Goal: Information Seeking & Learning: Understand process/instructions

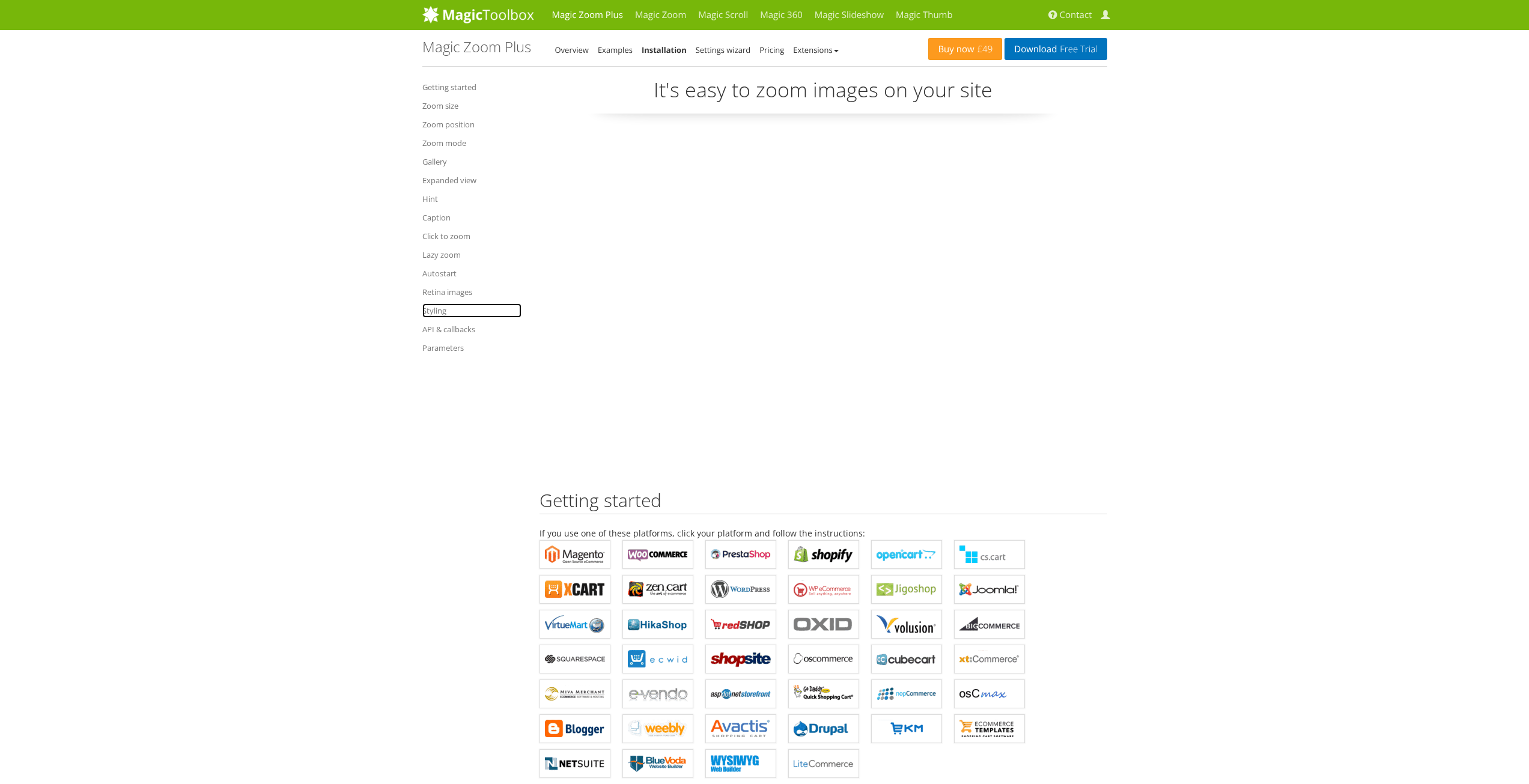
click at [435, 313] on link "Styling" at bounding box center [472, 311] width 99 height 15
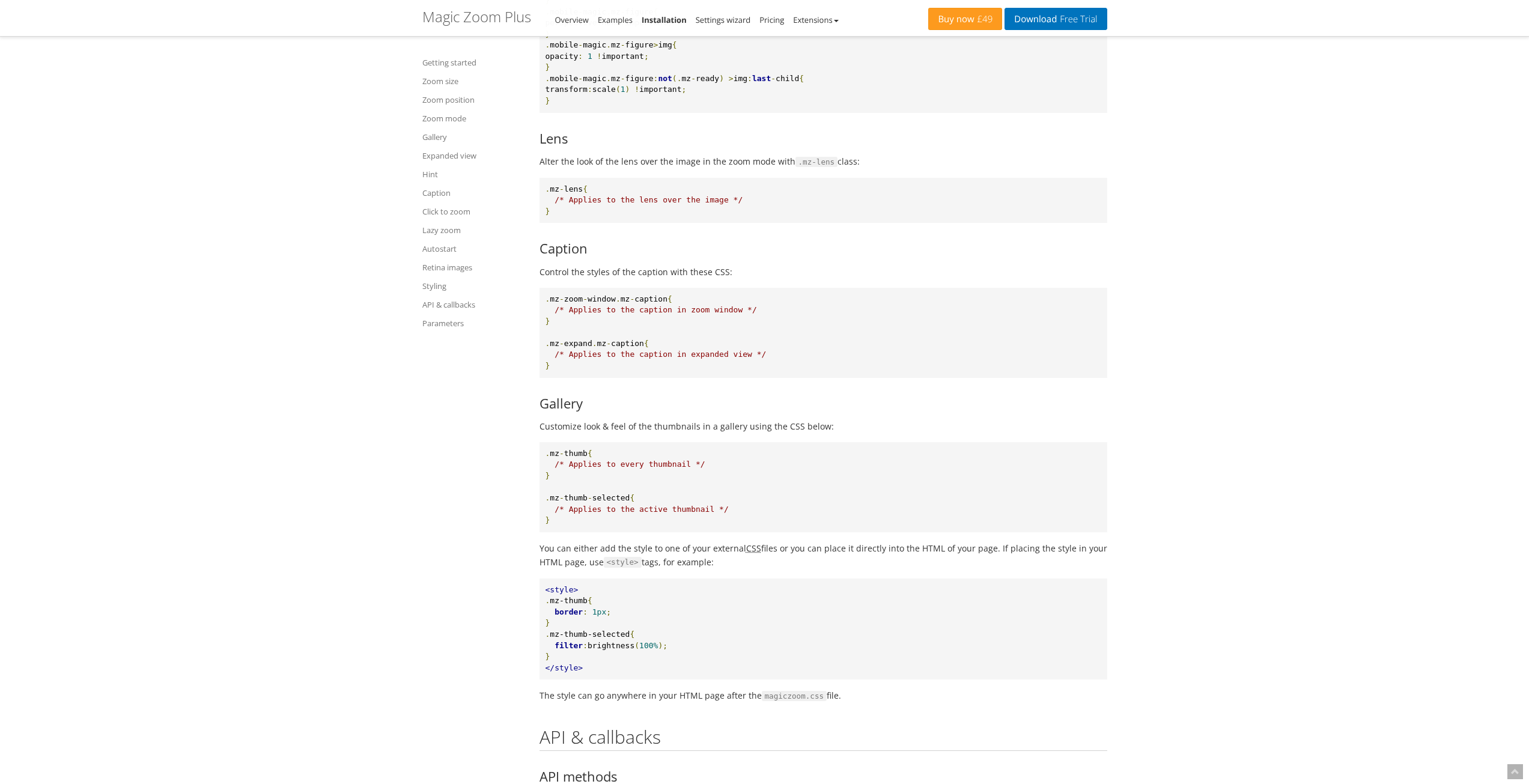
scroll to position [11904, 0]
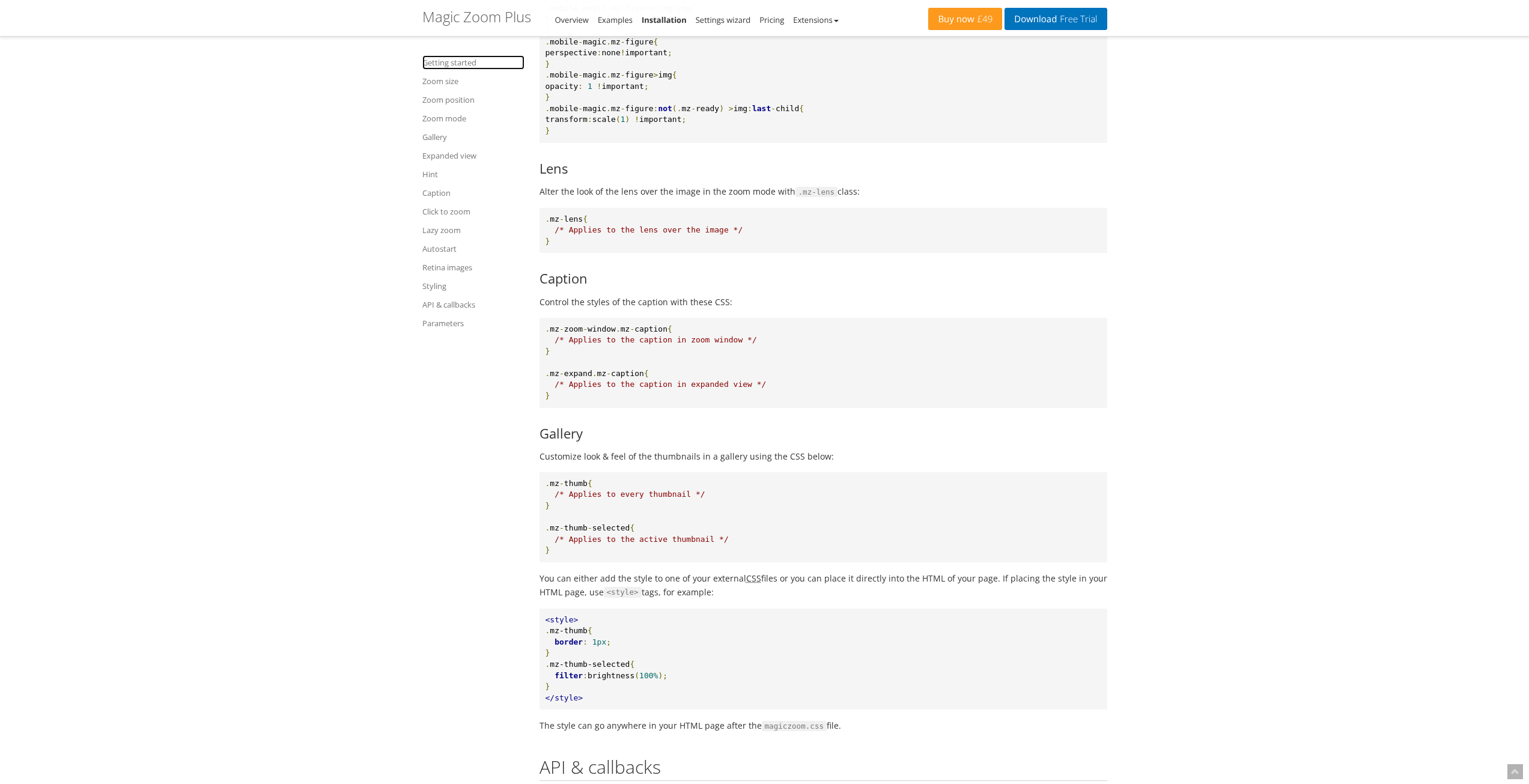
click at [440, 65] on link "Getting started" at bounding box center [474, 63] width 102 height 15
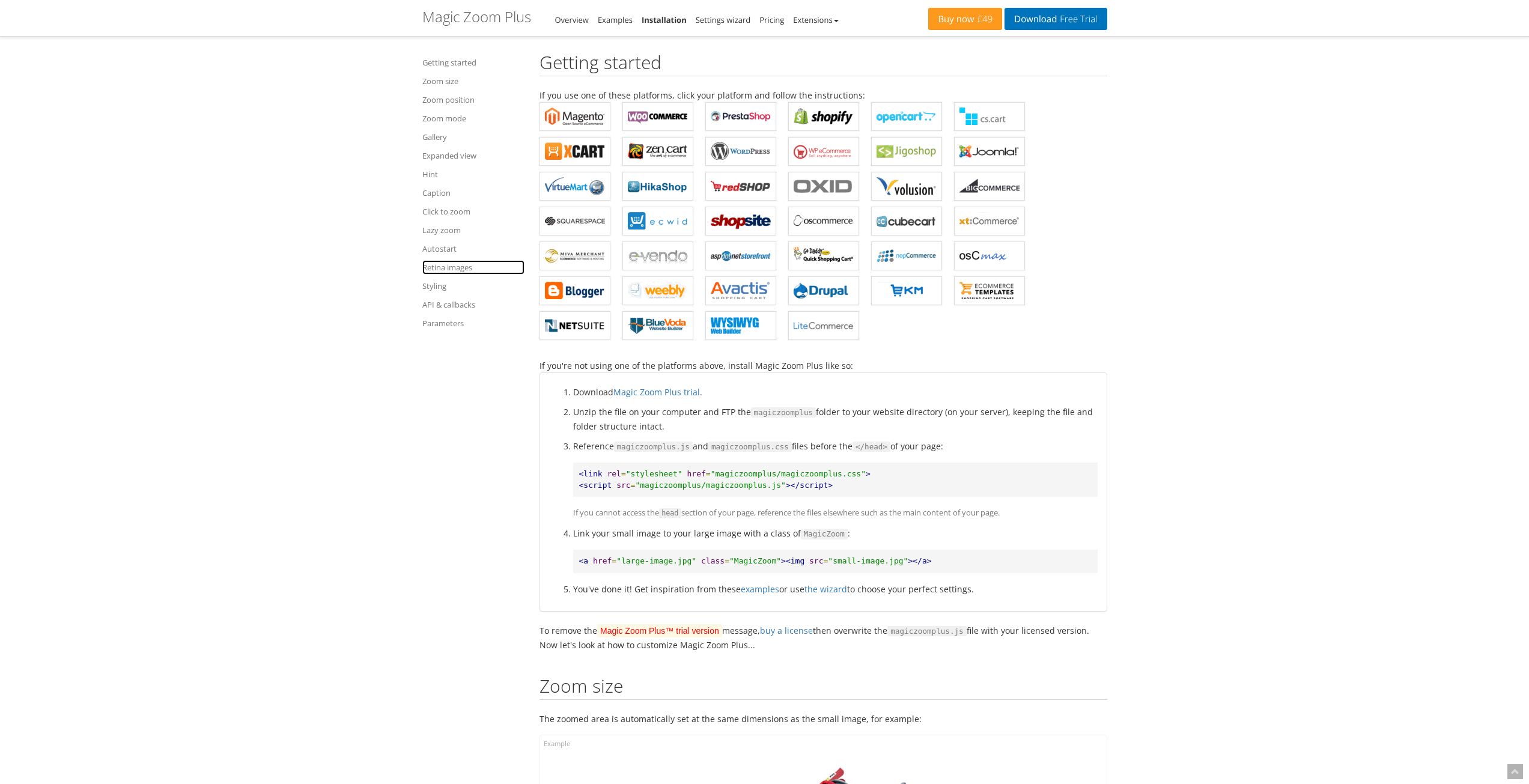
click at [450, 268] on link "Retina images" at bounding box center [474, 268] width 102 height 15
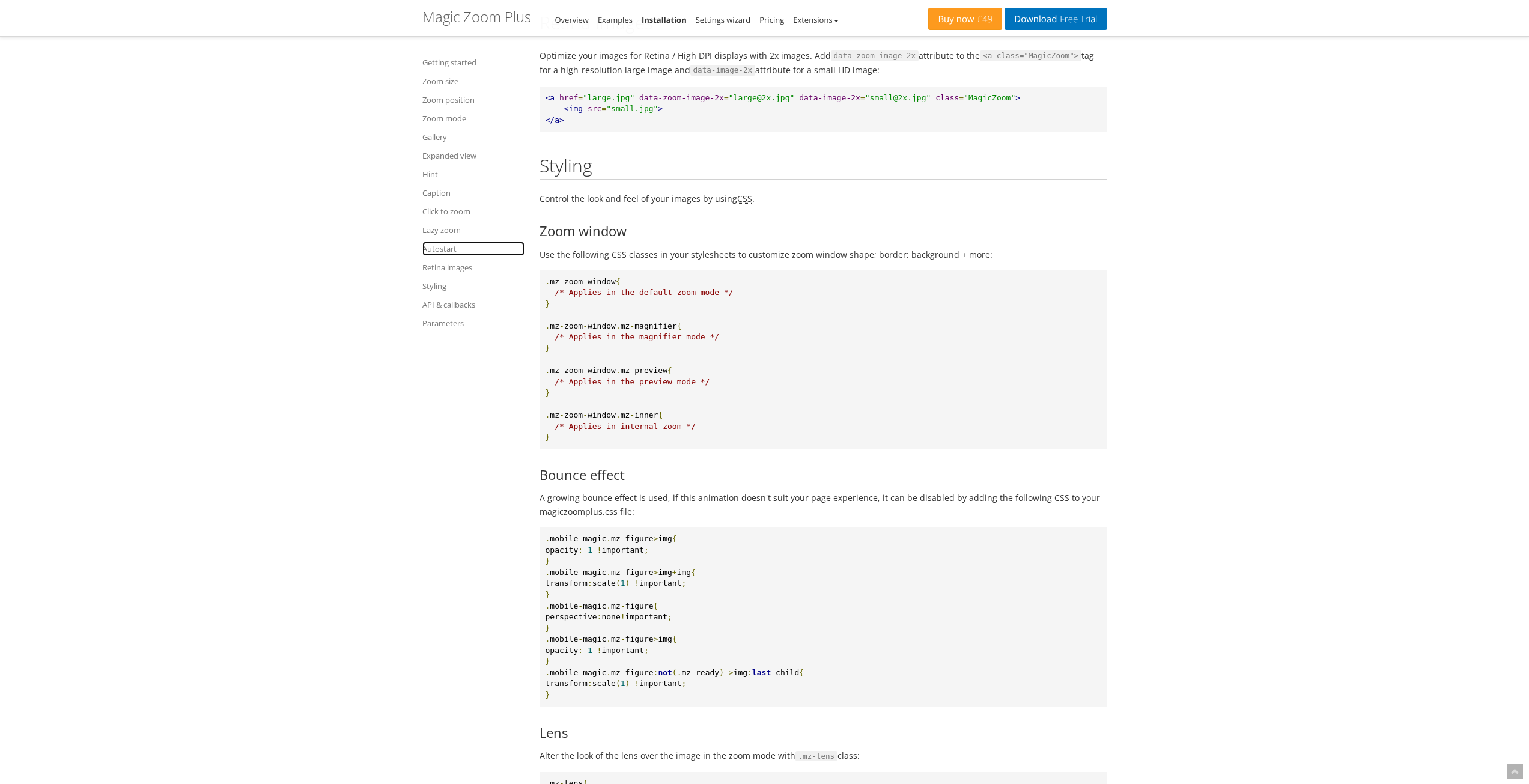
click at [442, 246] on link "Autostart" at bounding box center [474, 249] width 102 height 15
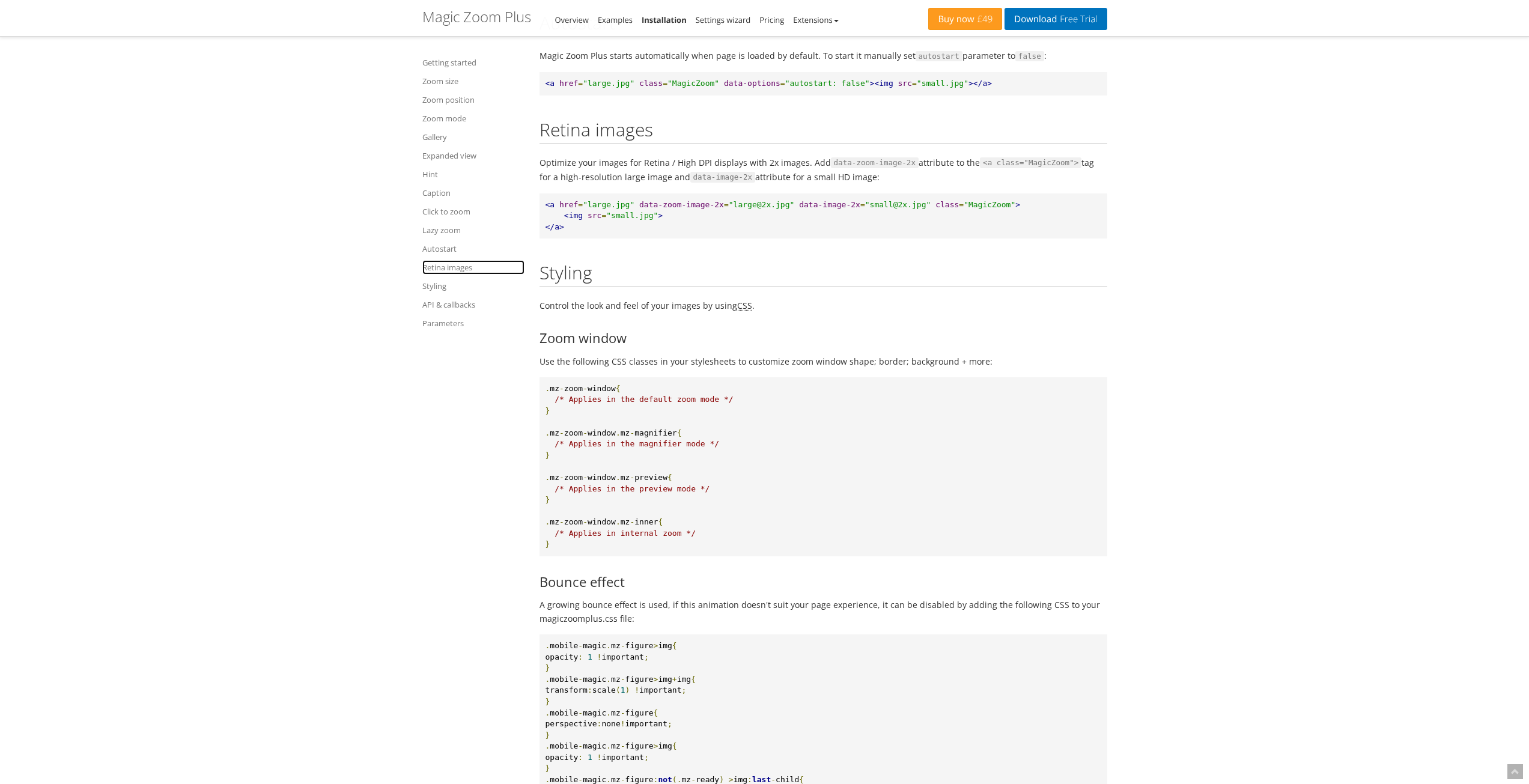
click at [438, 264] on link "Retina images" at bounding box center [474, 268] width 102 height 15
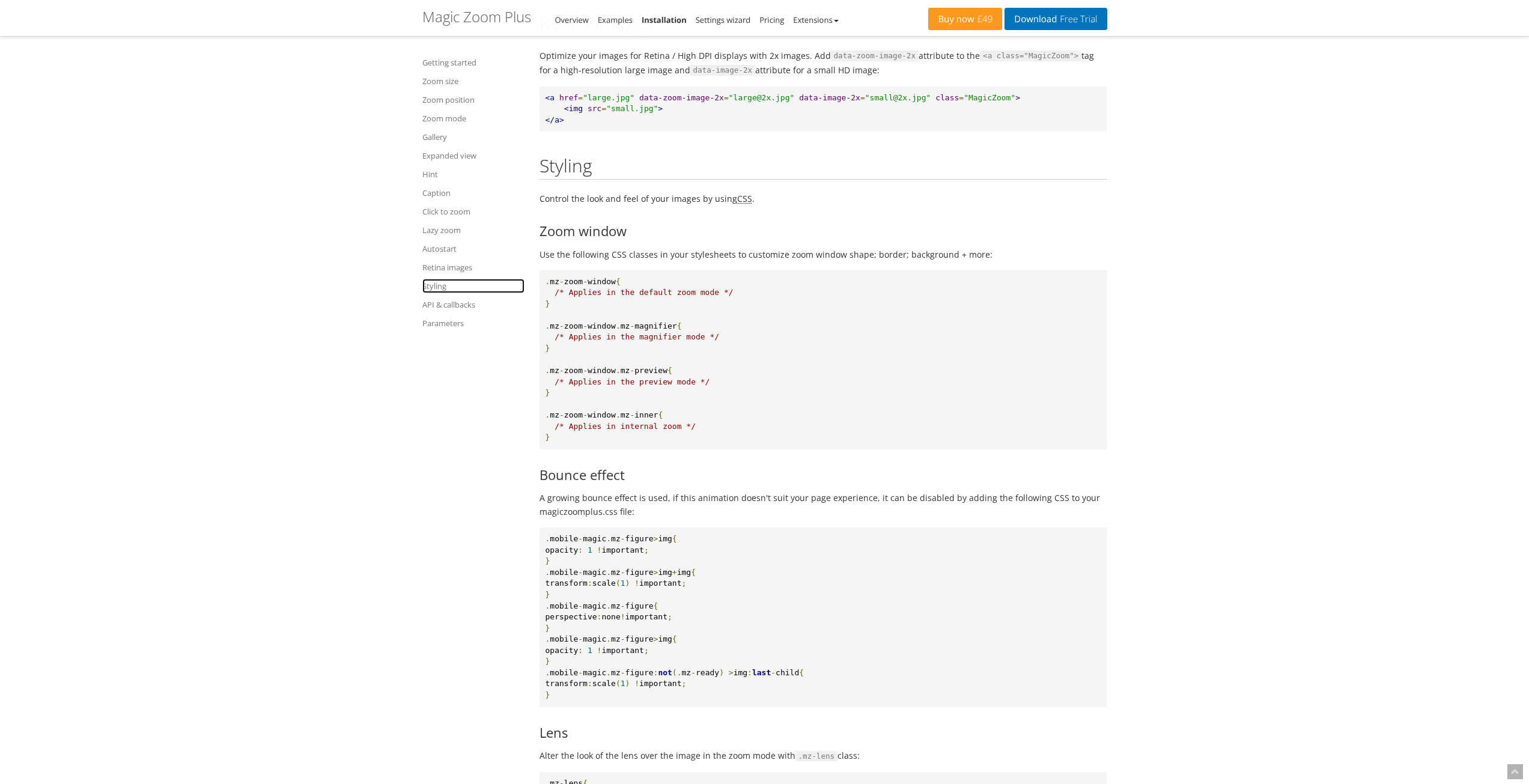
click at [440, 285] on link "Styling" at bounding box center [474, 286] width 102 height 15
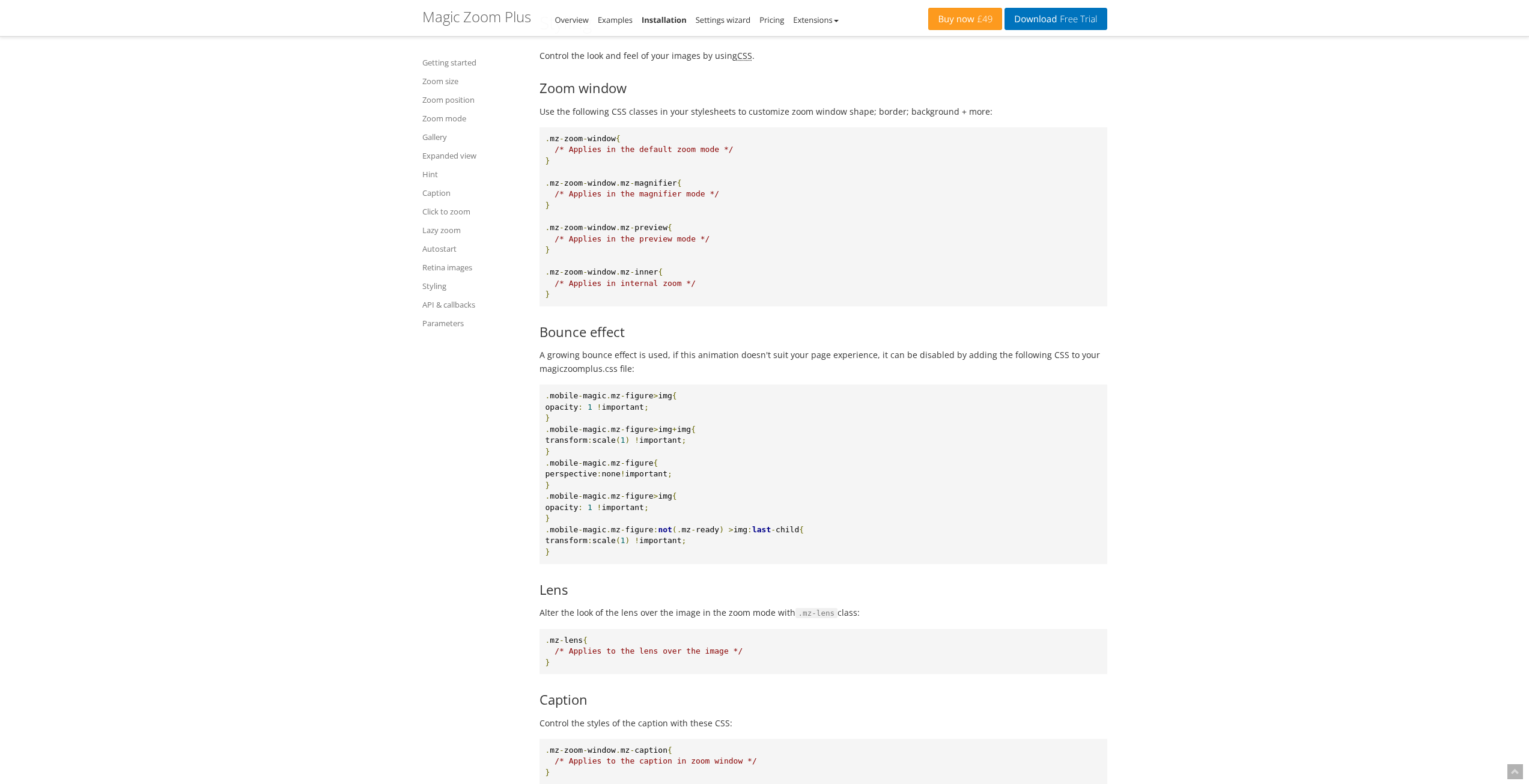
click at [740, 61] on acronym "CSS" at bounding box center [744, 56] width 15 height 12
click at [751, 95] on h3 "Zoom window" at bounding box center [823, 88] width 568 height 15
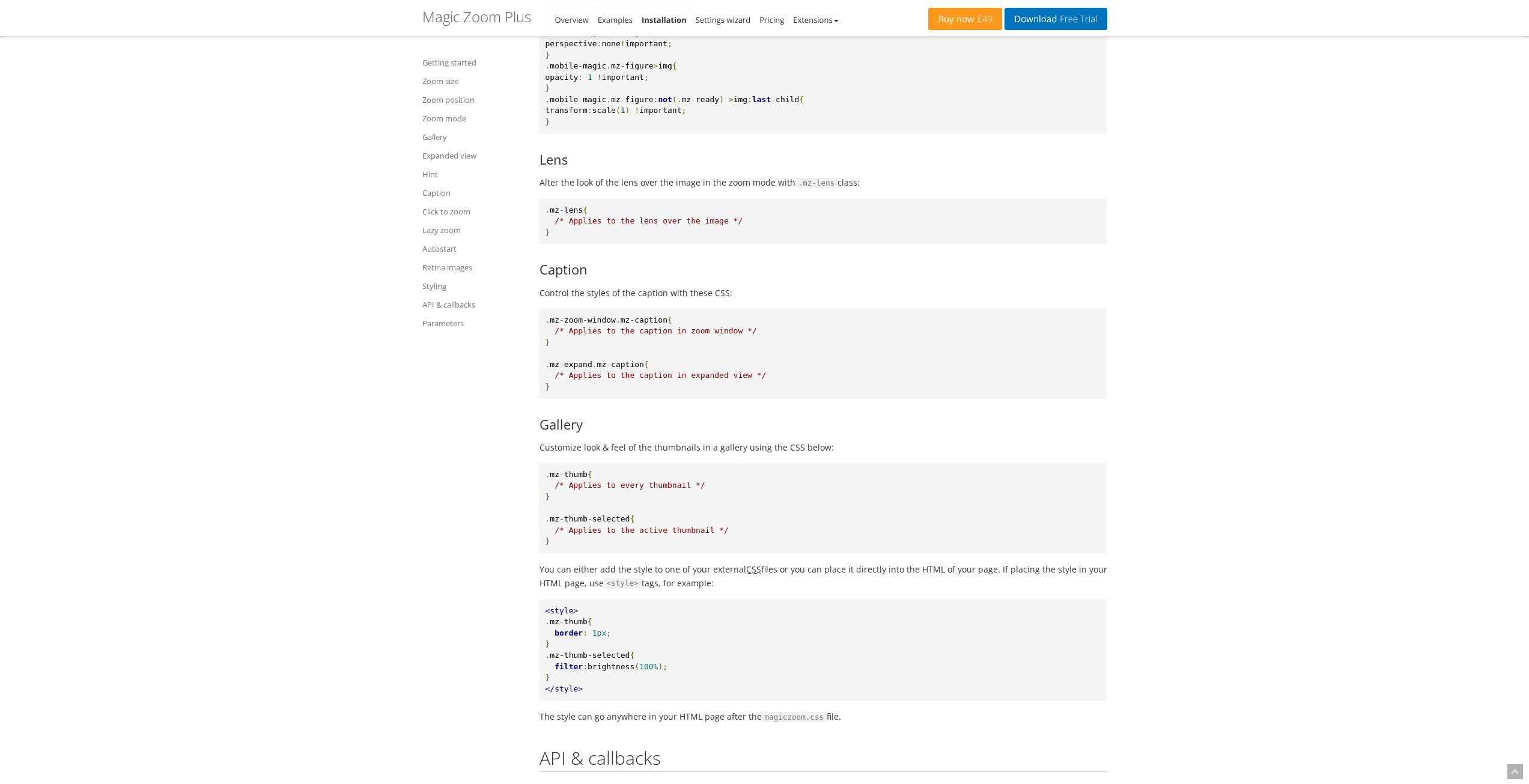
scroll to position [11903, 0]
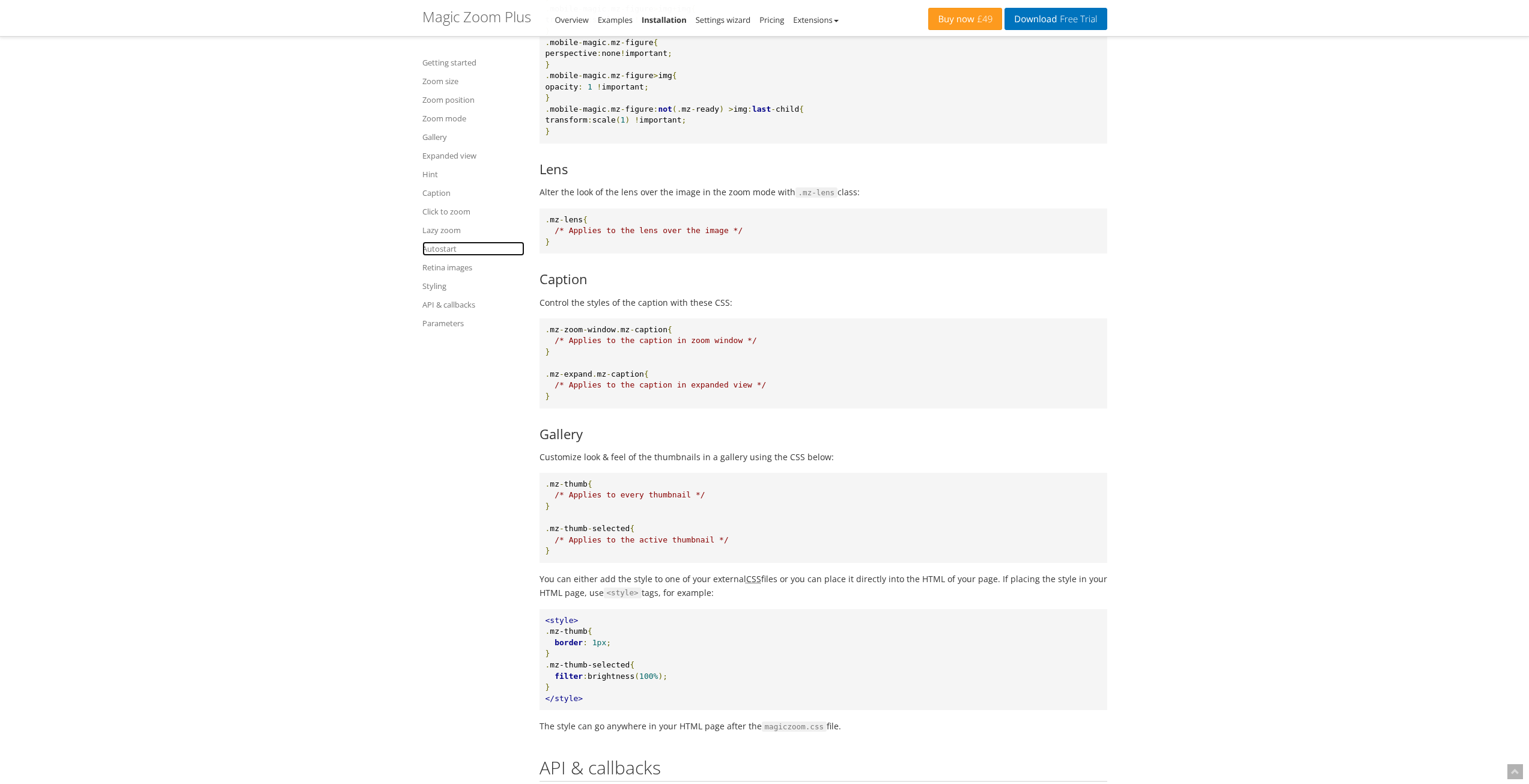
click at [444, 249] on link "Autostart" at bounding box center [474, 249] width 102 height 15
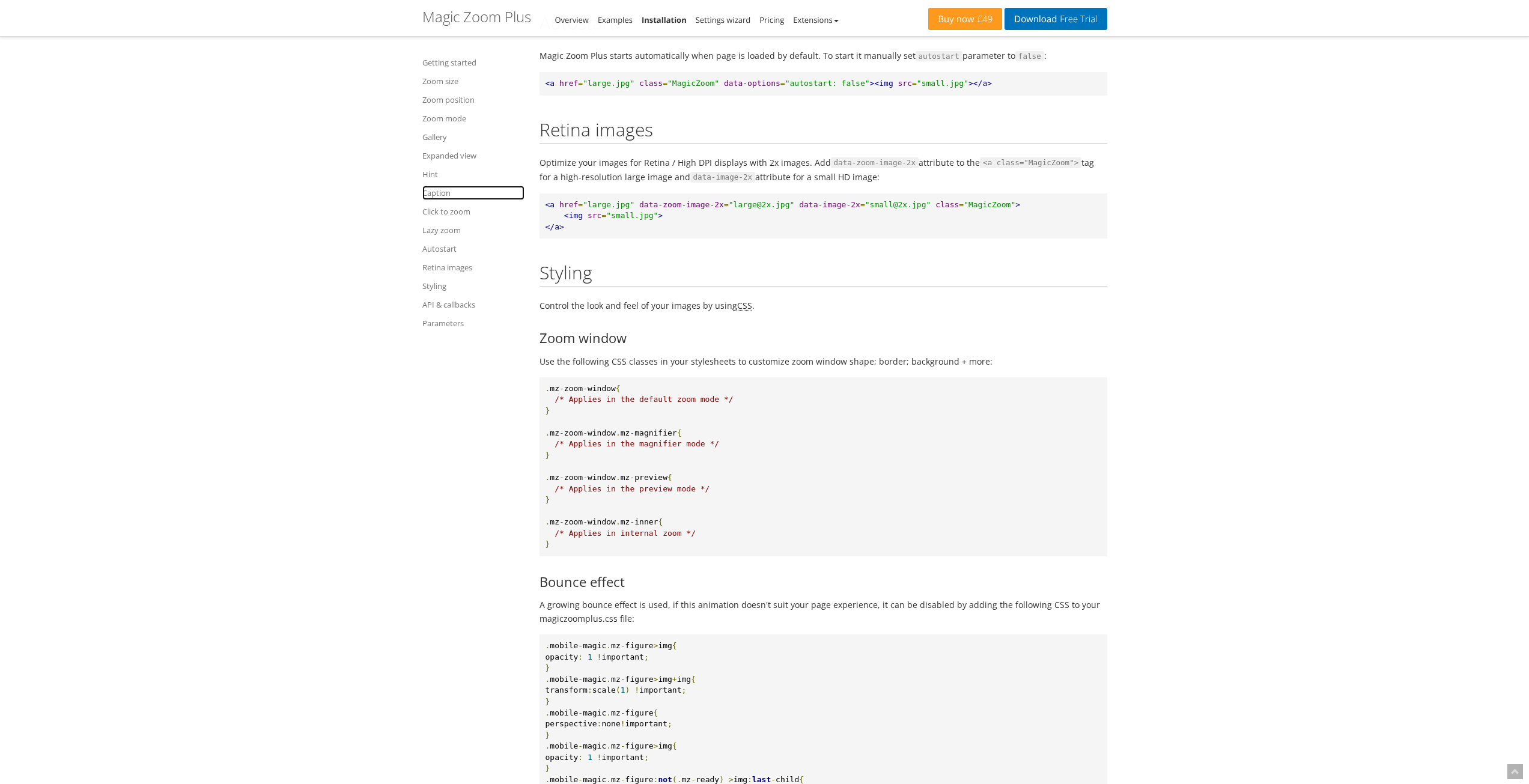
click at [435, 191] on link "Caption" at bounding box center [474, 193] width 102 height 15
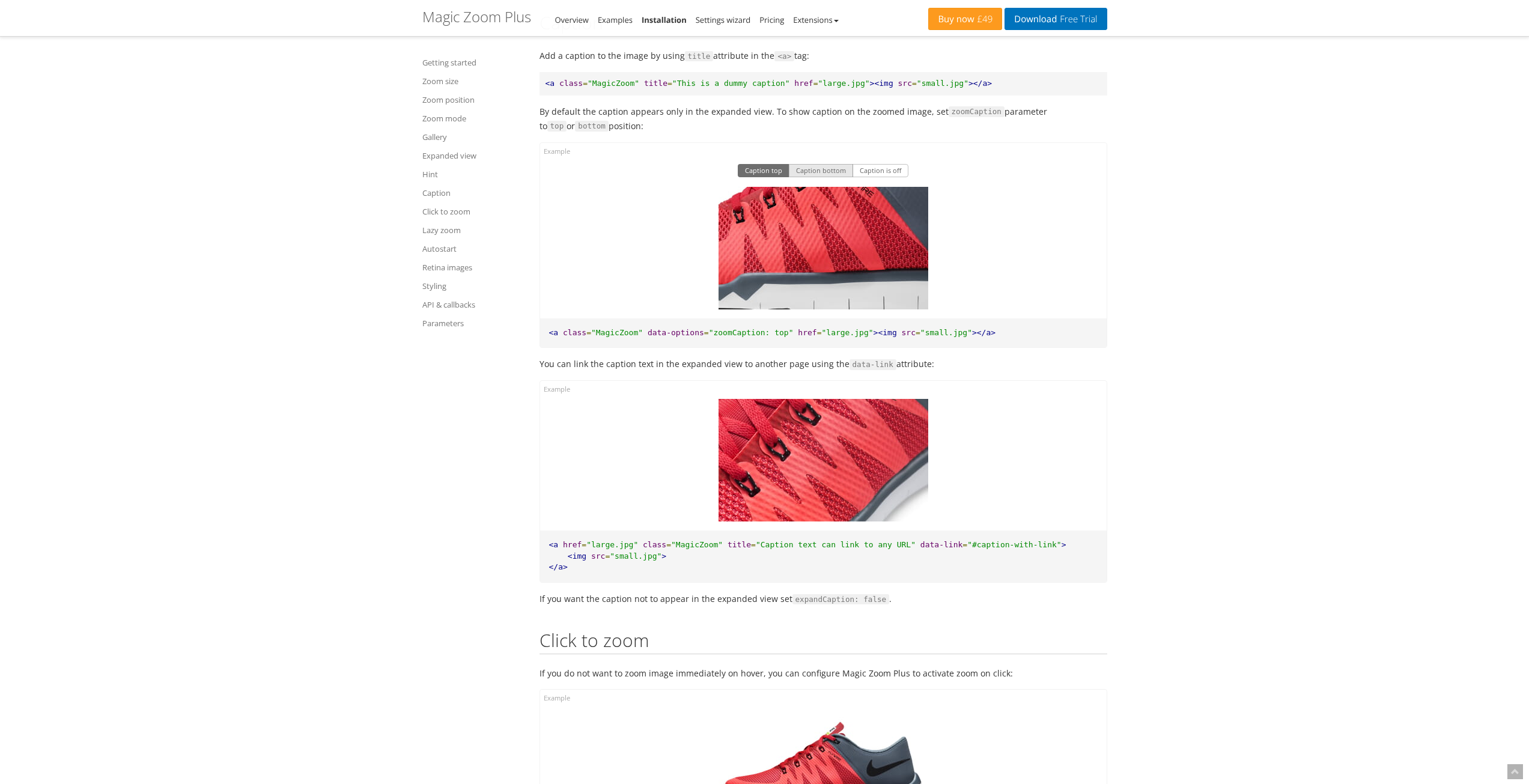
click at [818, 177] on button "Caption bottom" at bounding box center [821, 170] width 64 height 13
click at [868, 177] on button "Caption is off" at bounding box center [880, 170] width 56 height 13
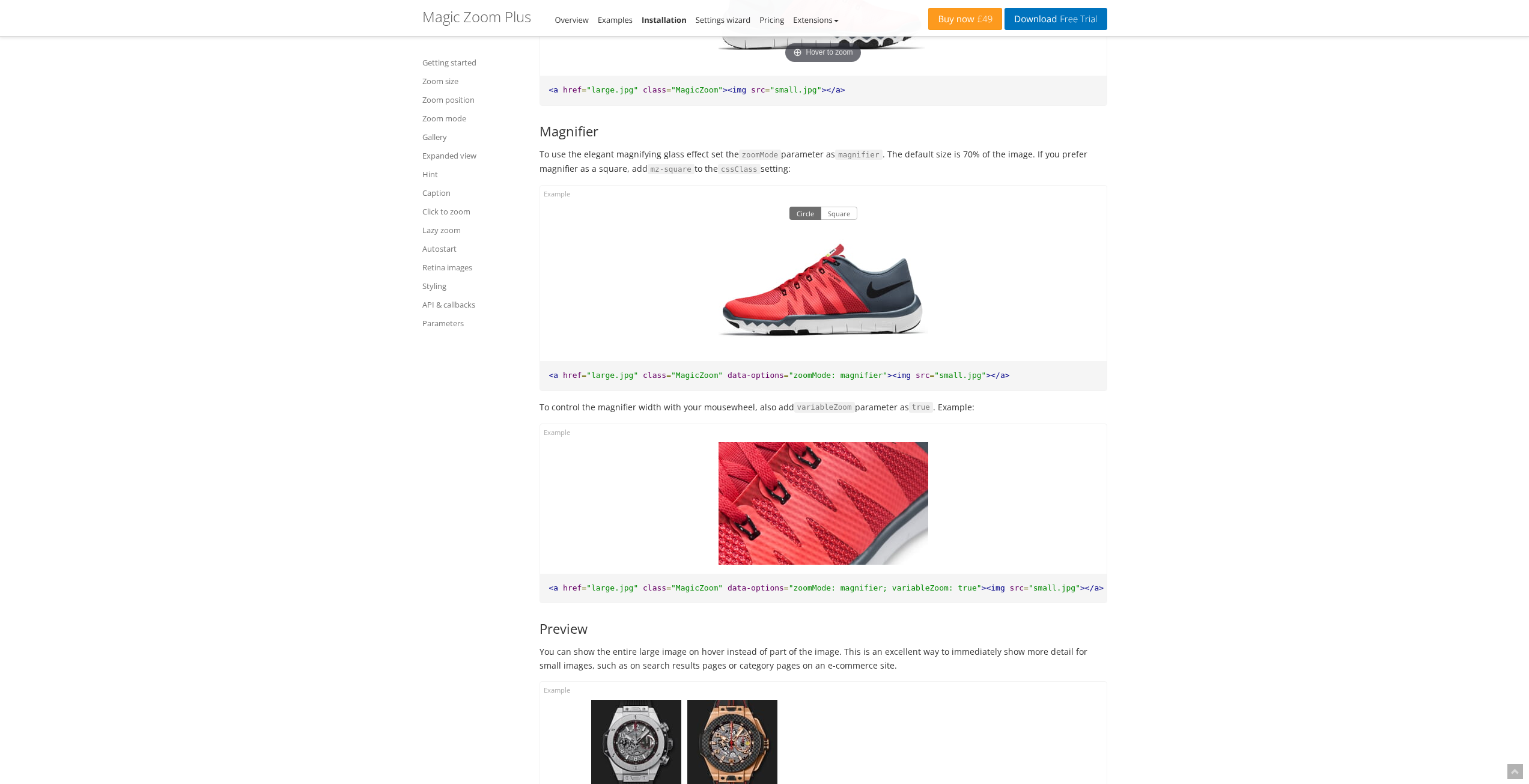
scroll to position [3724, 0]
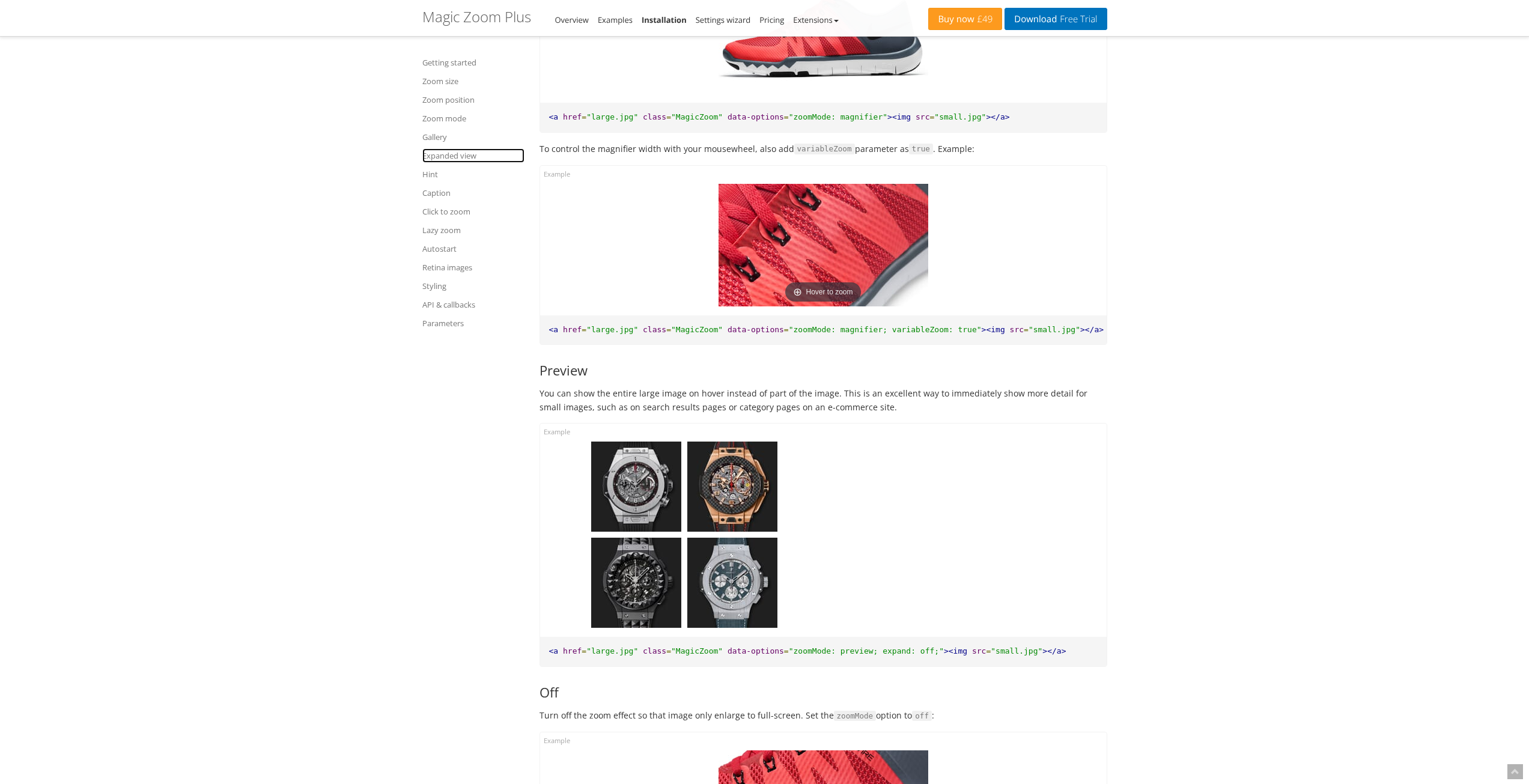
click at [445, 152] on link "Expanded view" at bounding box center [474, 156] width 102 height 15
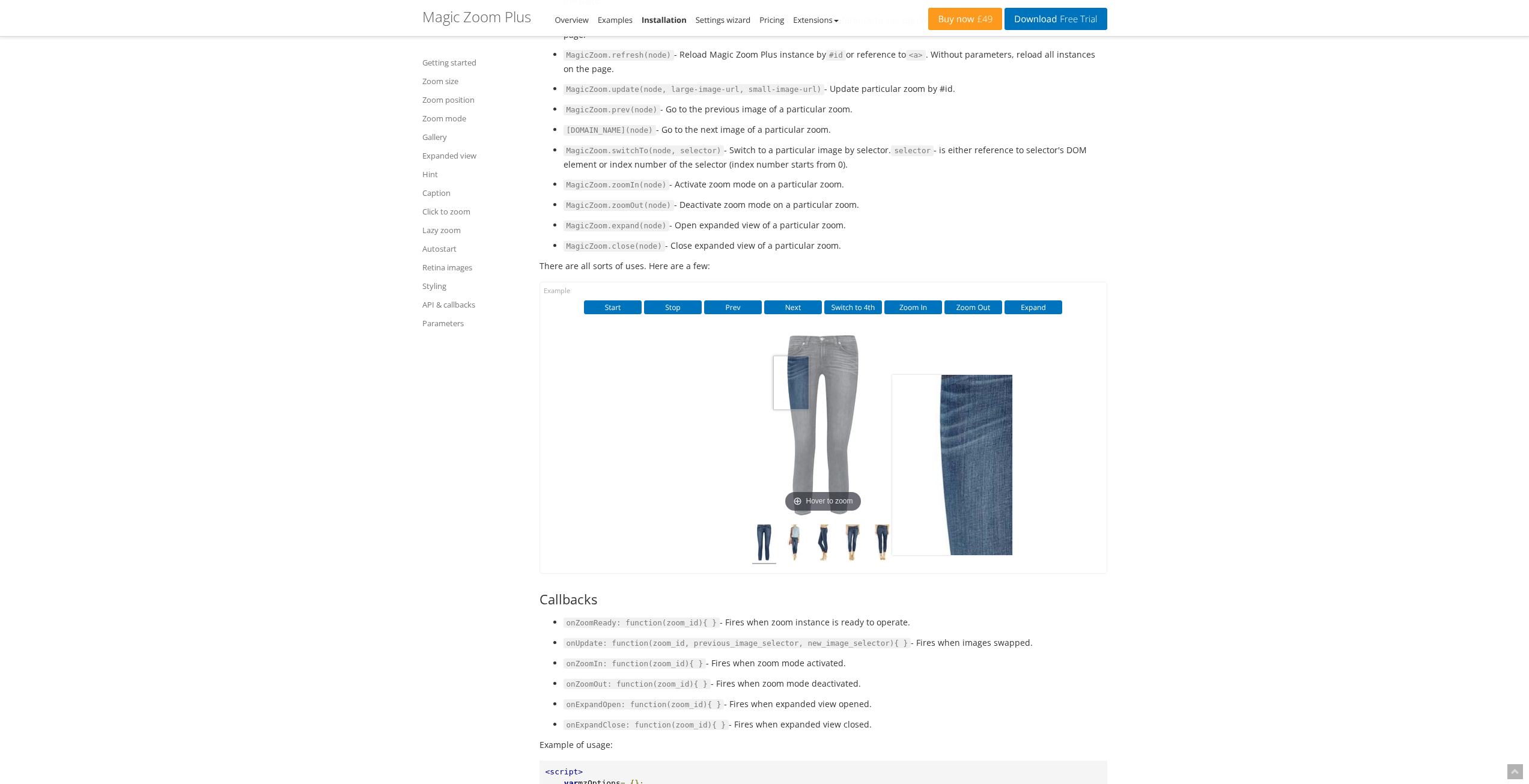
scroll to position [12756, 0]
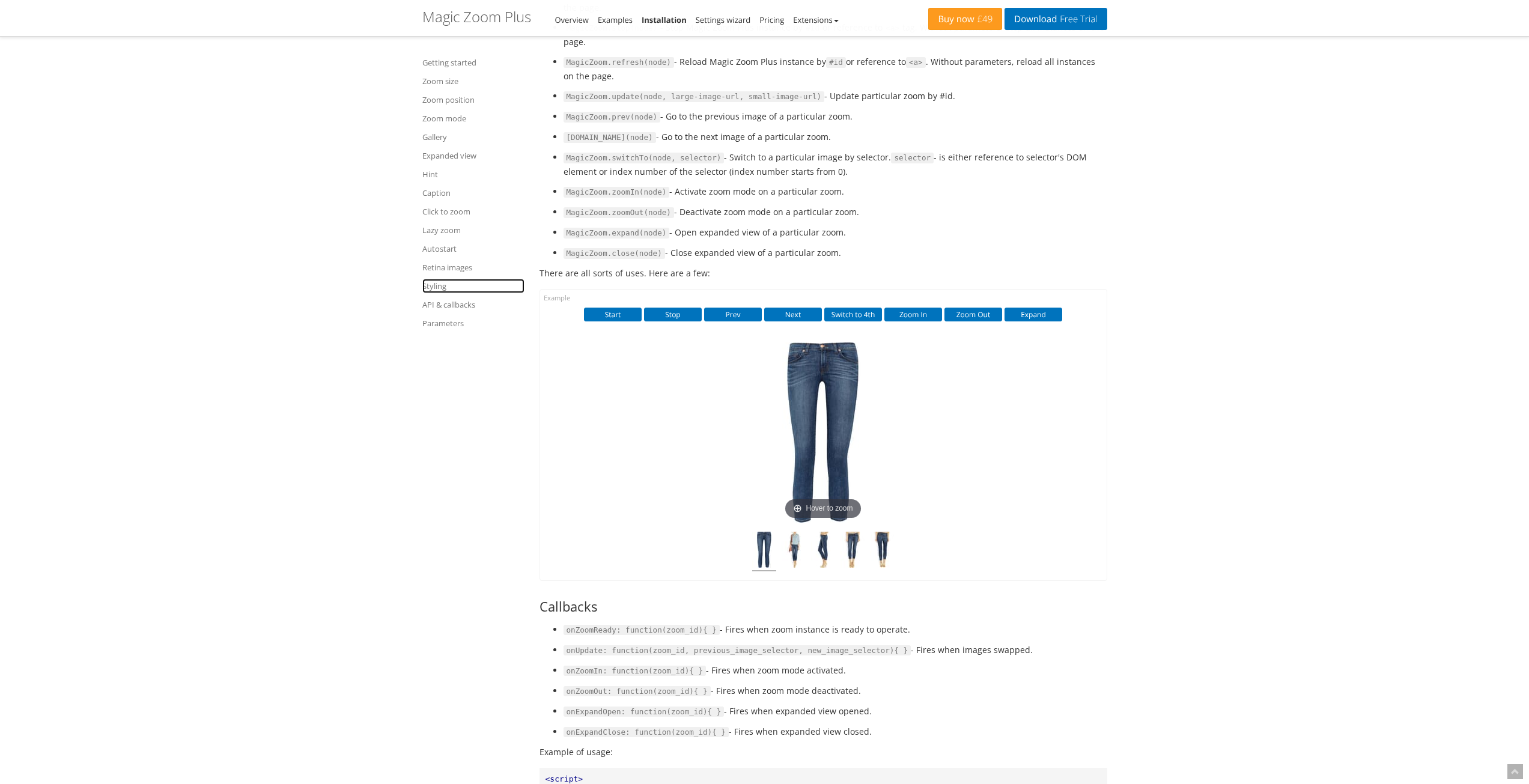
click at [443, 284] on link "Styling" at bounding box center [474, 286] width 102 height 15
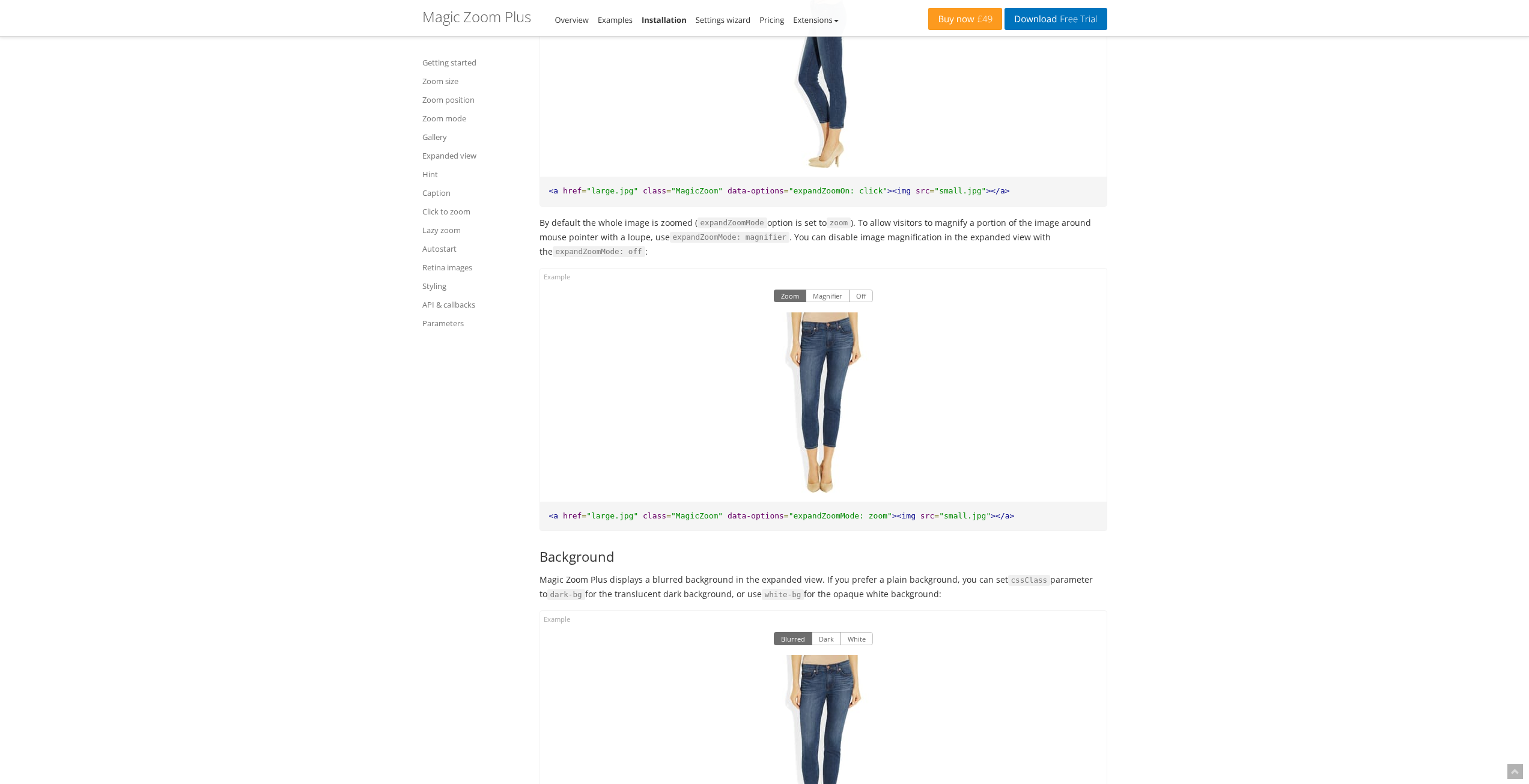
scroll to position [7518, 0]
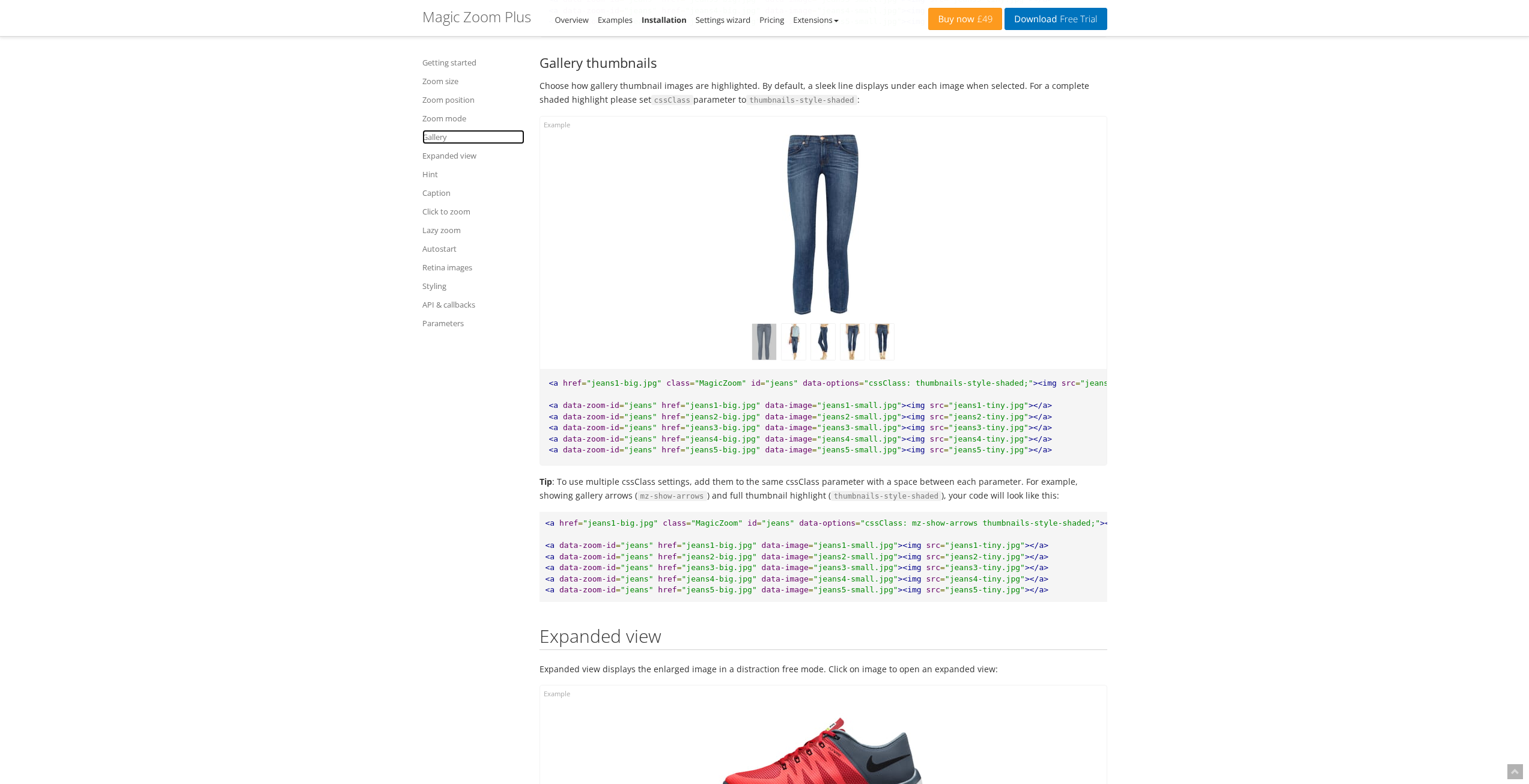
click at [434, 135] on link "Gallery" at bounding box center [474, 137] width 102 height 15
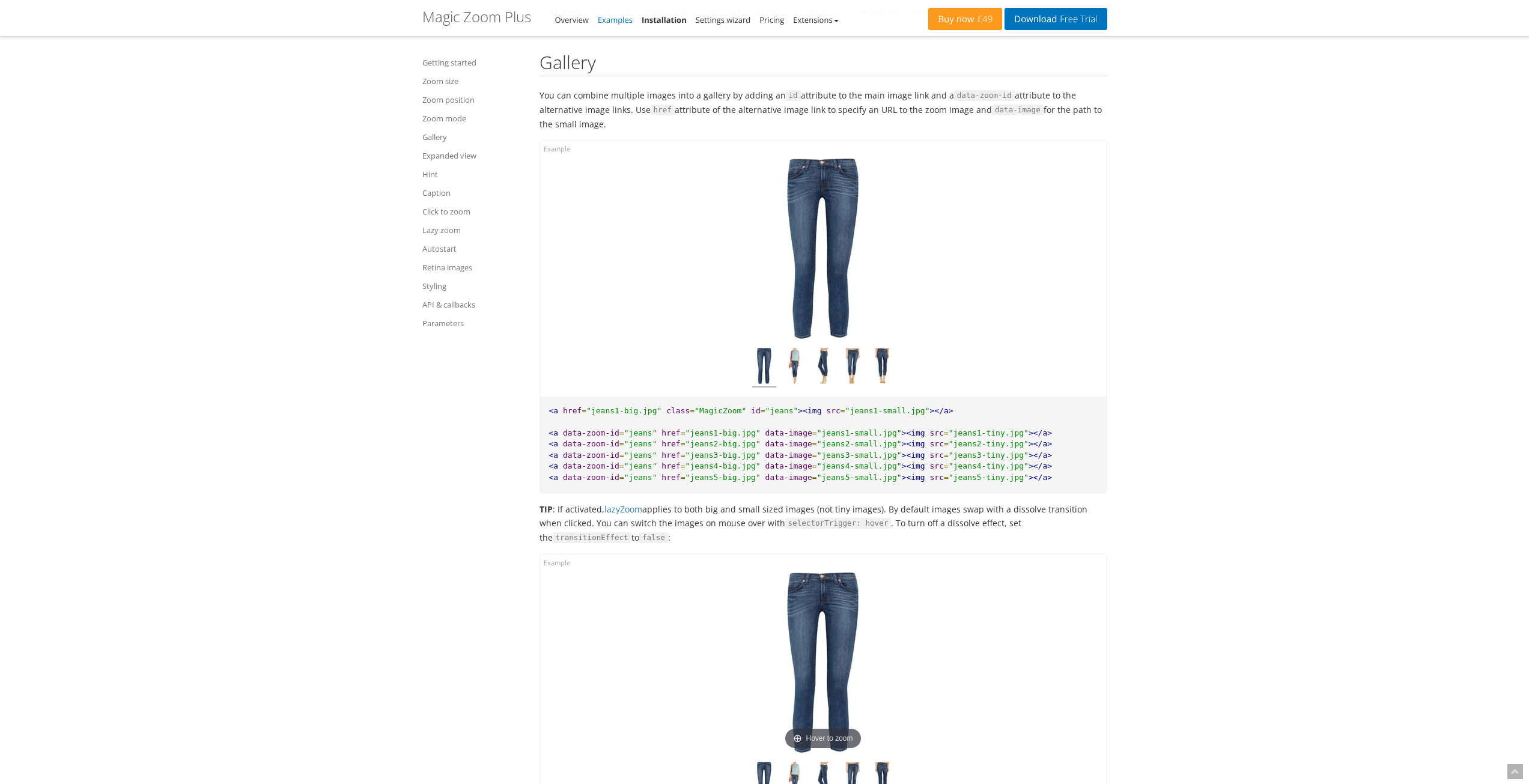
click at [612, 21] on link "Examples" at bounding box center [615, 20] width 35 height 11
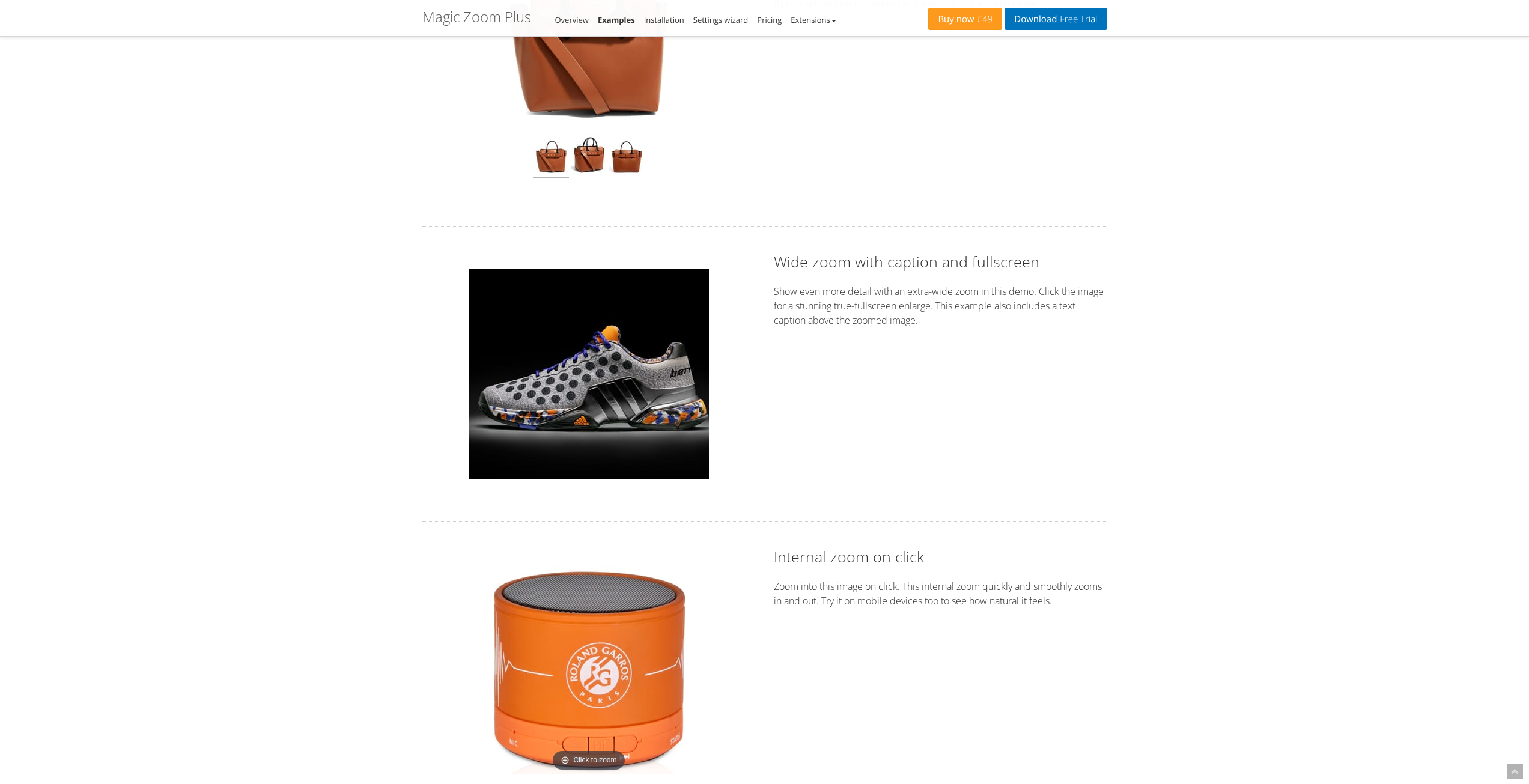
scroll to position [1321, 0]
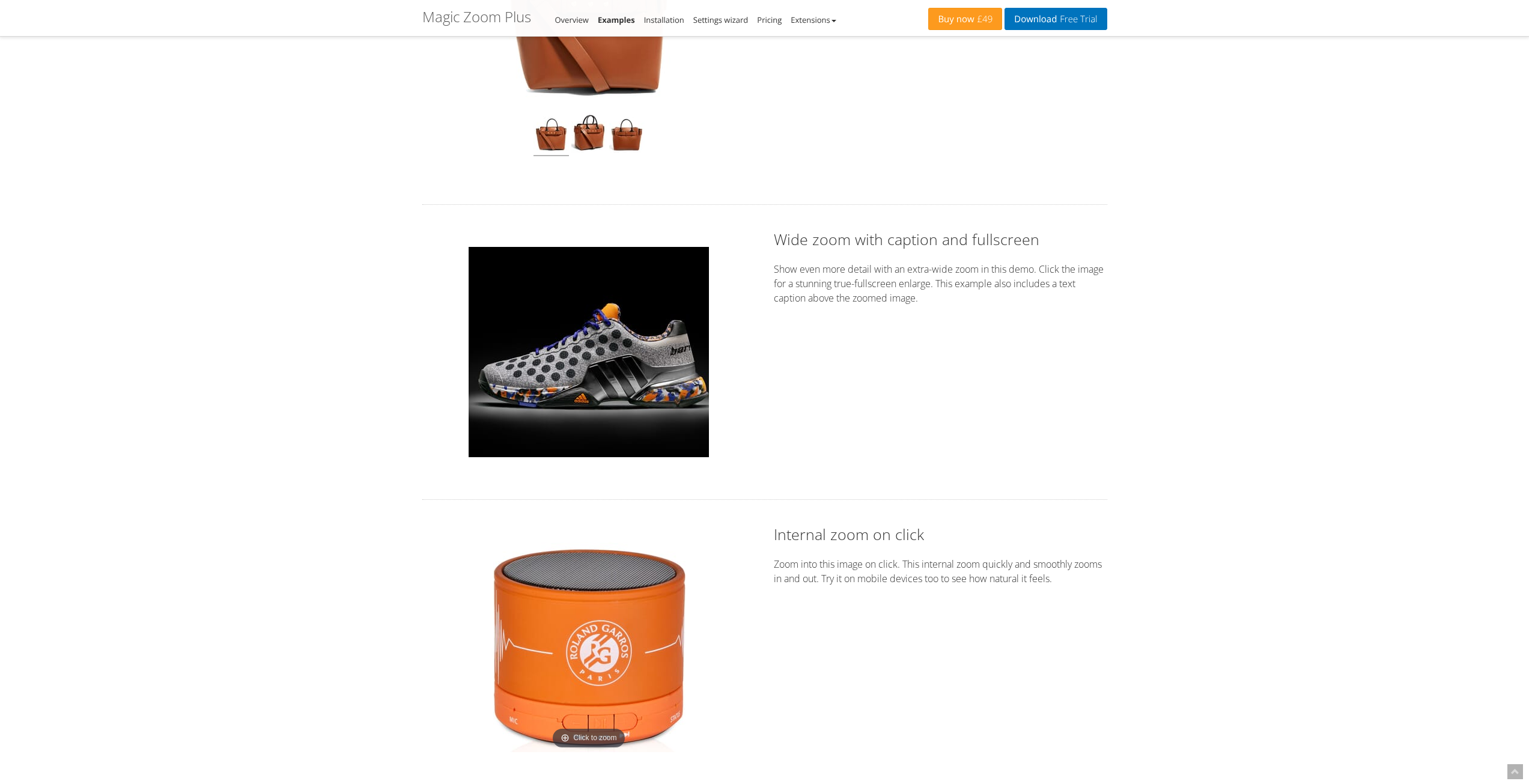
click at [599, 650] on img at bounding box center [588, 647] width 210 height 210
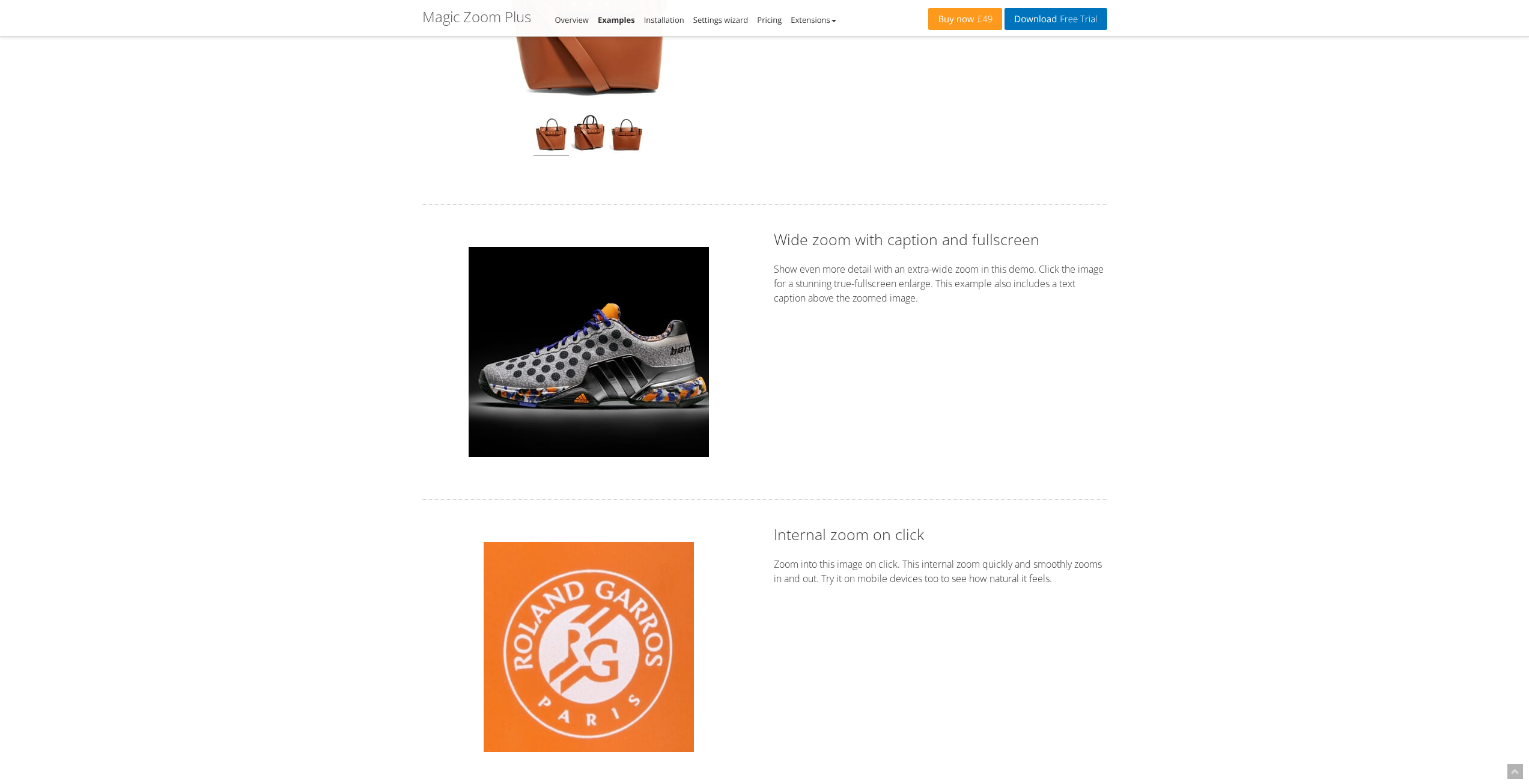
click at [599, 650] on img at bounding box center [588, 647] width 210 height 210
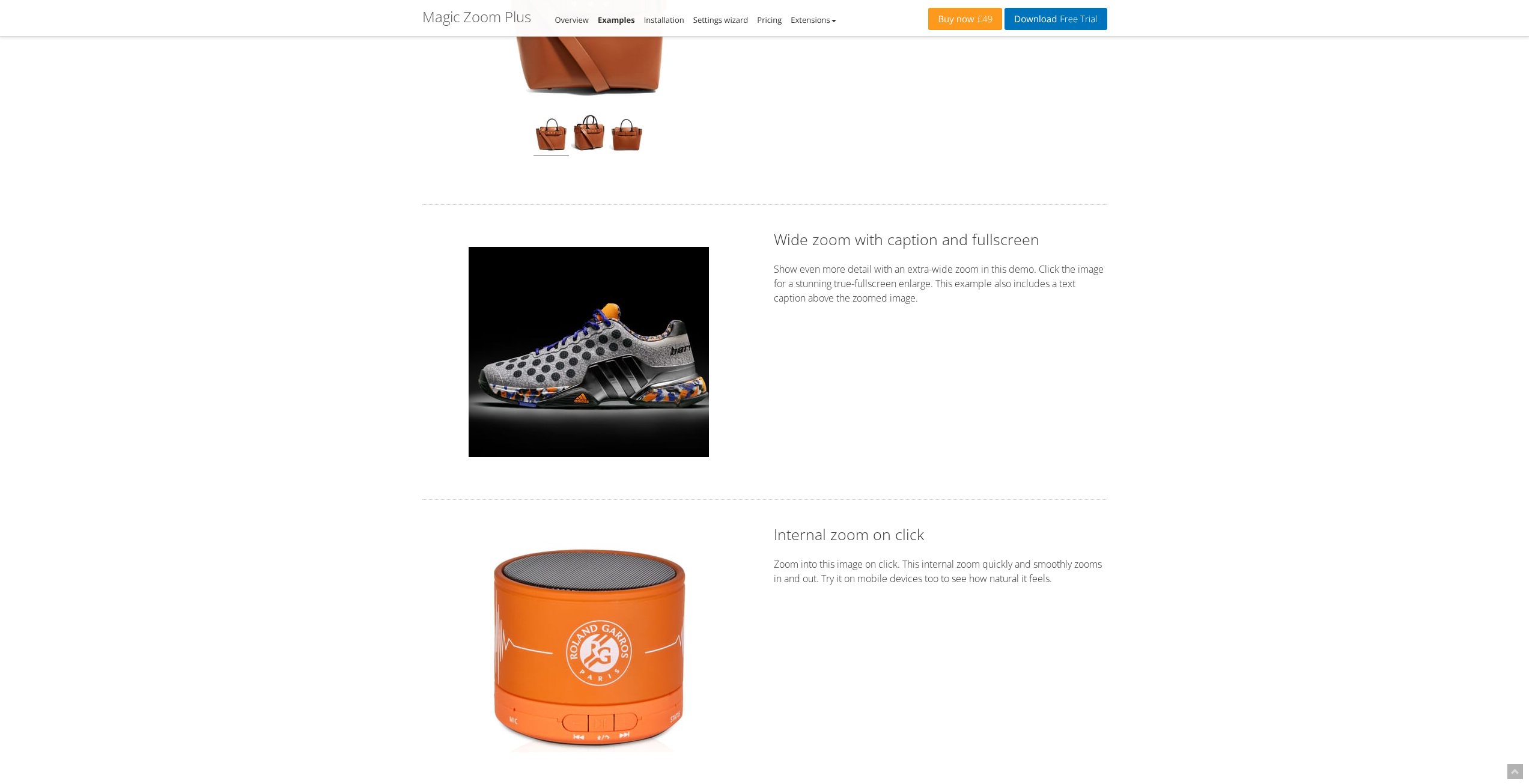
click at [599, 650] on img at bounding box center [588, 647] width 210 height 210
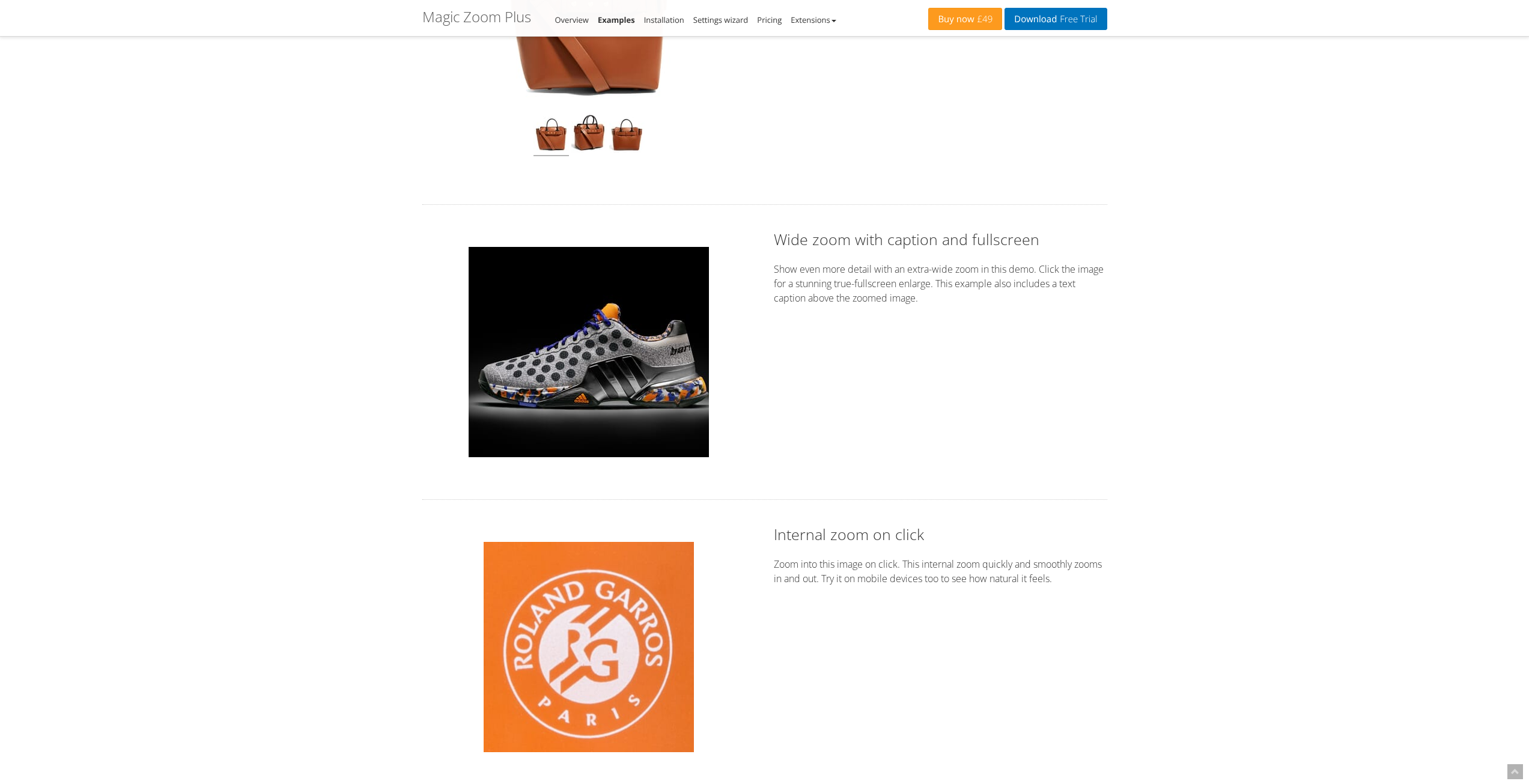
click at [599, 650] on img at bounding box center [588, 647] width 210 height 210
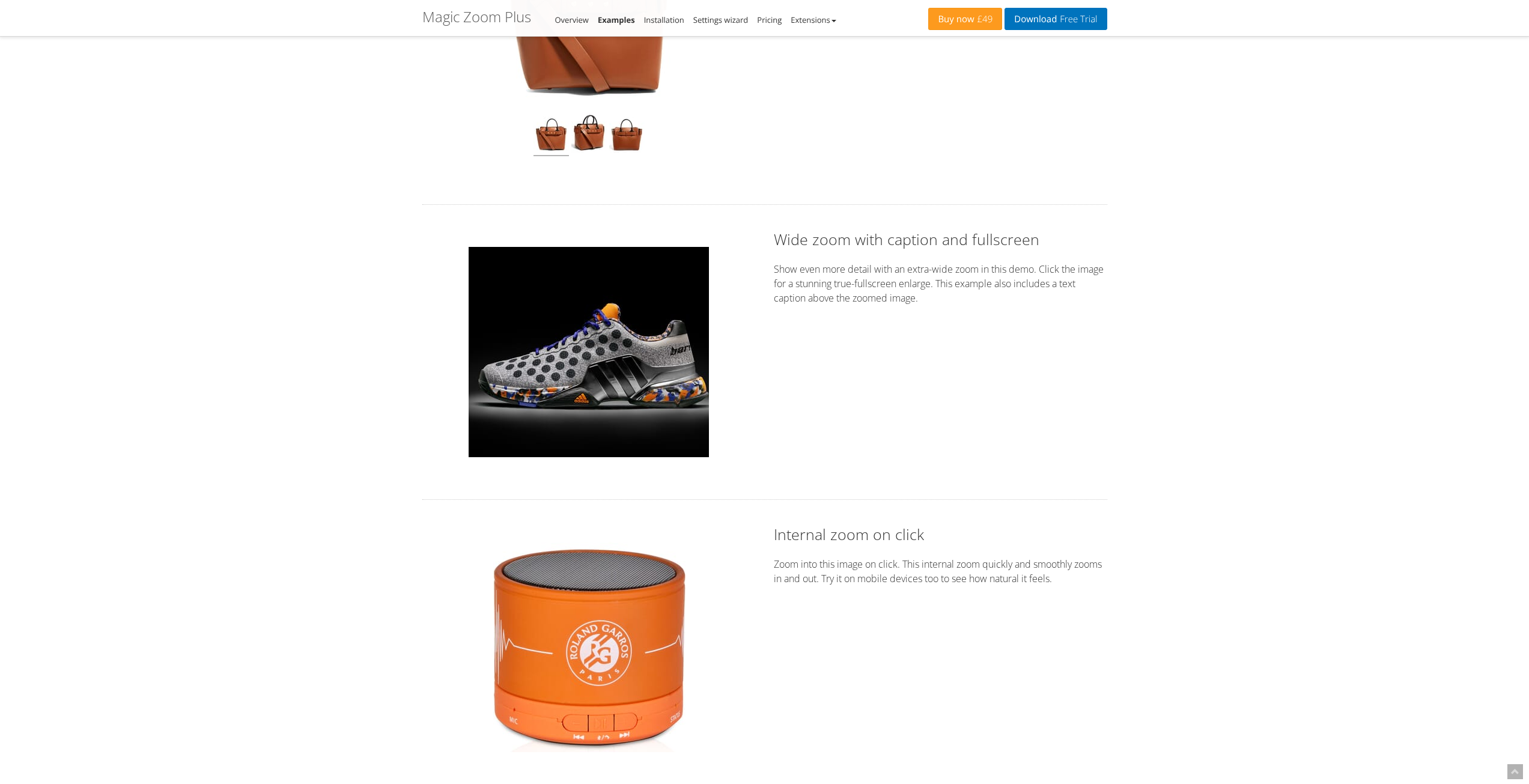
click at [599, 650] on img at bounding box center [588, 647] width 210 height 210
click at [899, 636] on div "Click to zoom Internal zoom on click Zoom into this image on click. This intern…" at bounding box center [764, 647] width 703 height 247
click at [612, 634] on img at bounding box center [588, 647] width 210 height 210
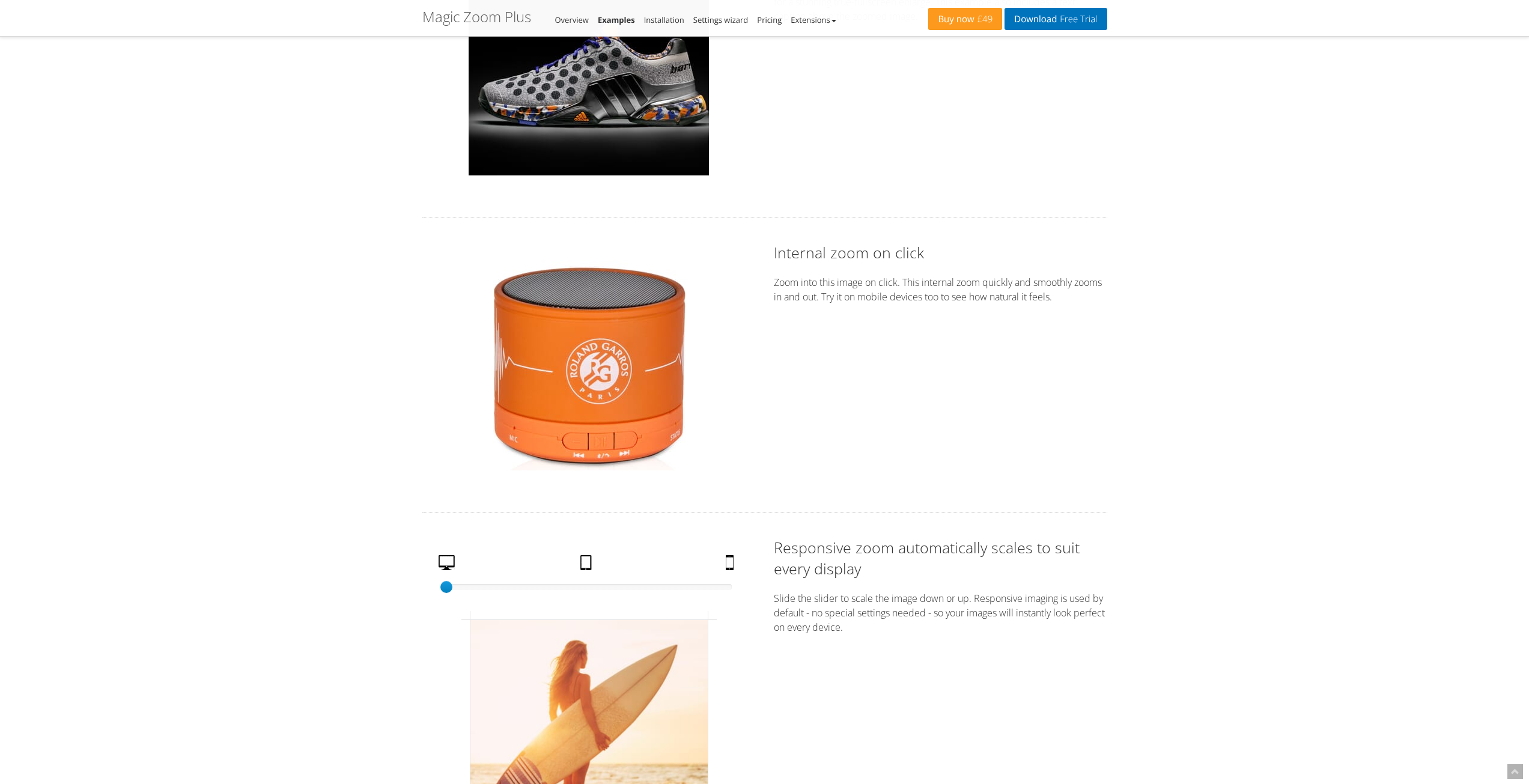
scroll to position [1802, 0]
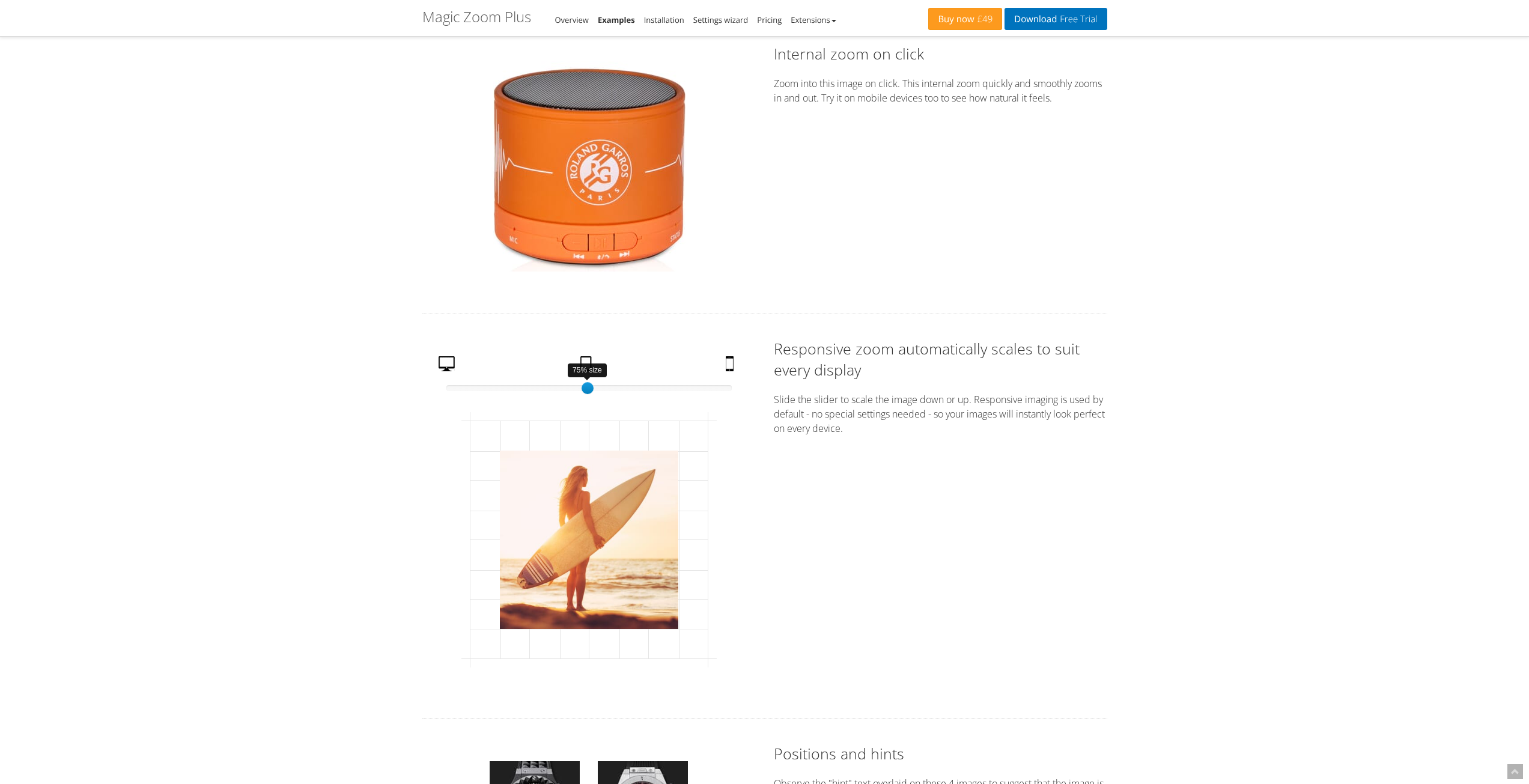
drag, startPoint x: 588, startPoint y: 386, endPoint x: 632, endPoint y: 610, distance: 228.3
click at [588, 391] on div at bounding box center [589, 388] width 285 height 6
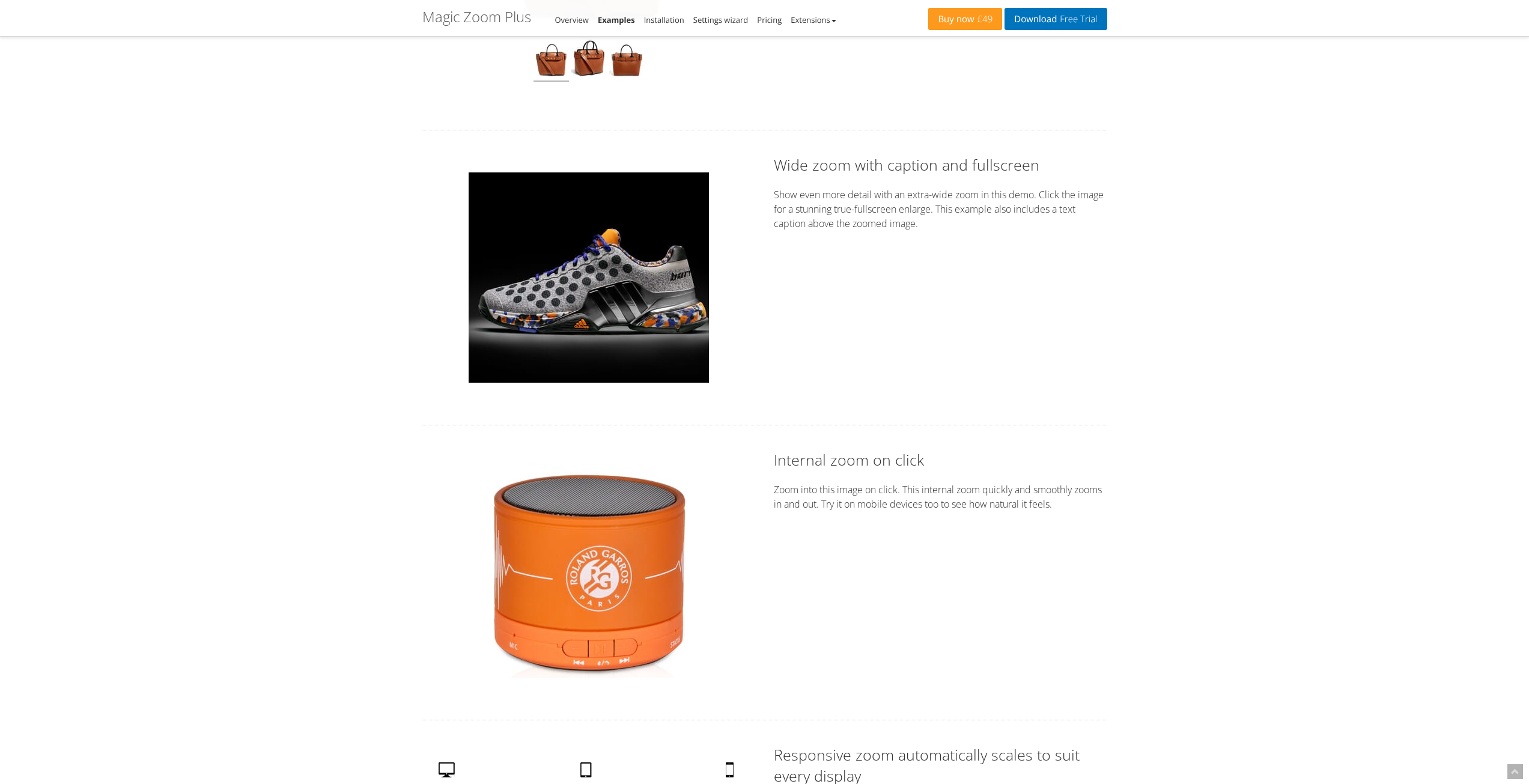
scroll to position [1622, 0]
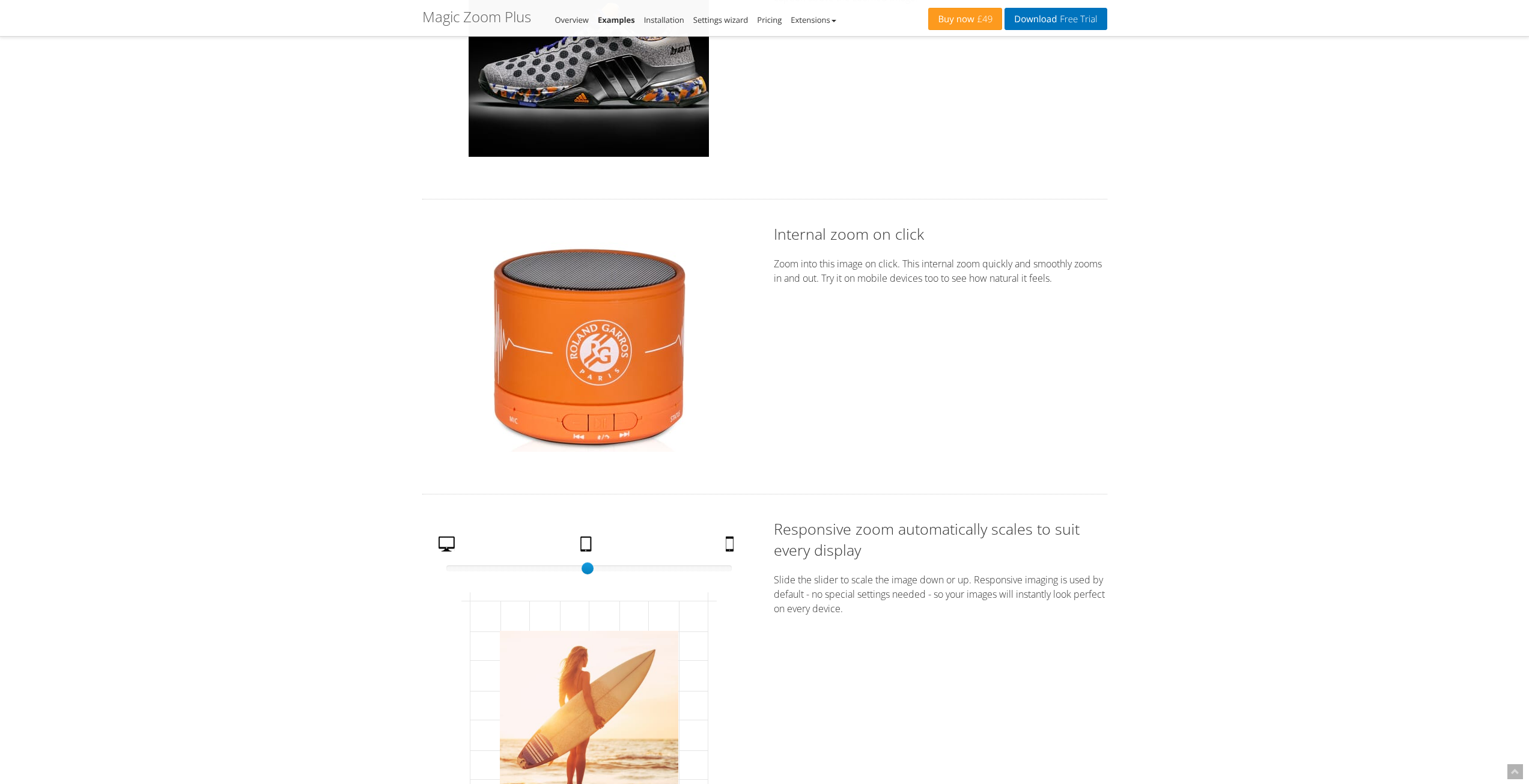
click at [599, 342] on img at bounding box center [588, 346] width 210 height 210
click at [642, 333] on img at bounding box center [588, 346] width 210 height 210
click at [1051, 315] on div "Click to zoom Internal zoom on click Zoom into this image on click. This intern…" at bounding box center [764, 346] width 703 height 247
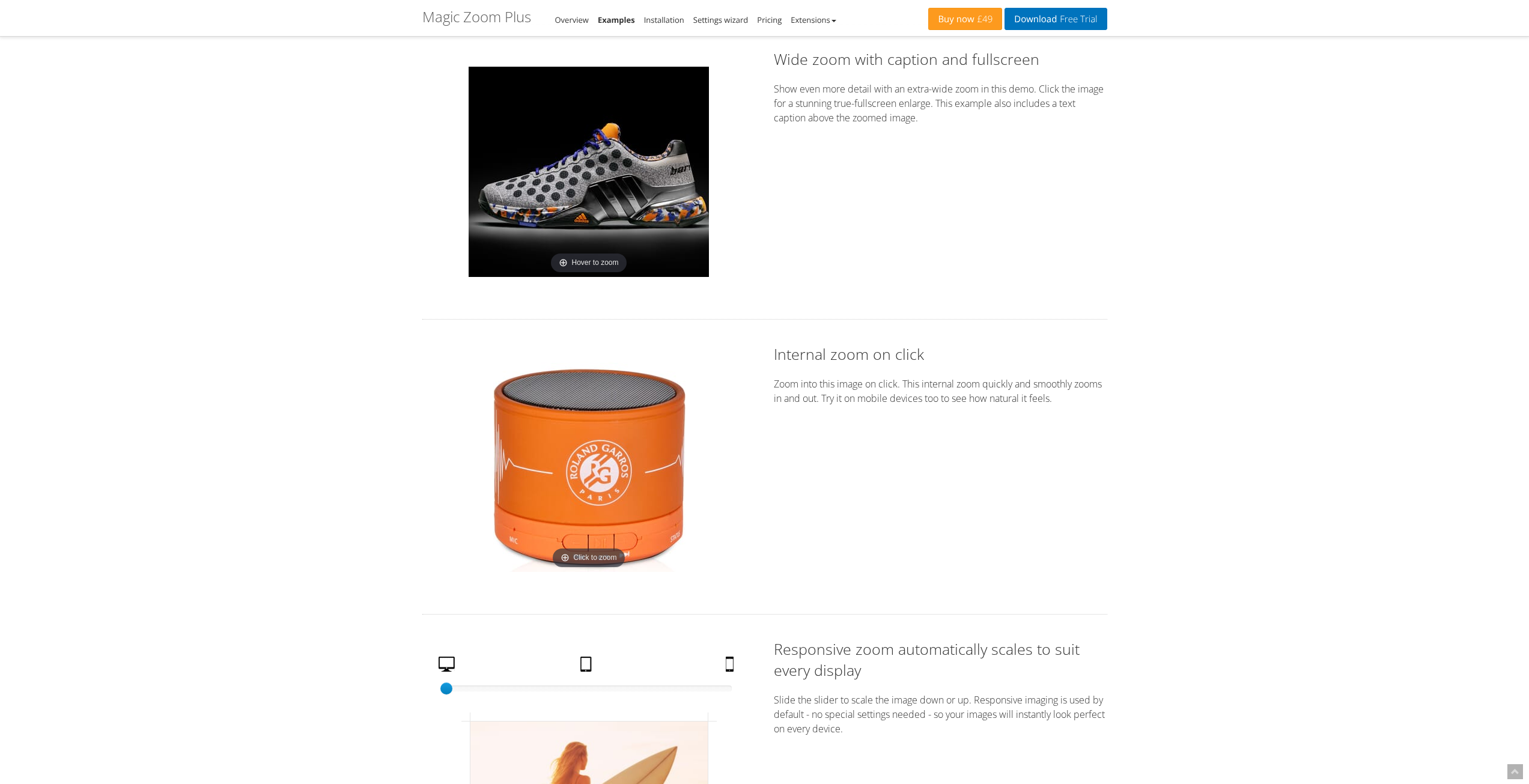
scroll to position [1321, 0]
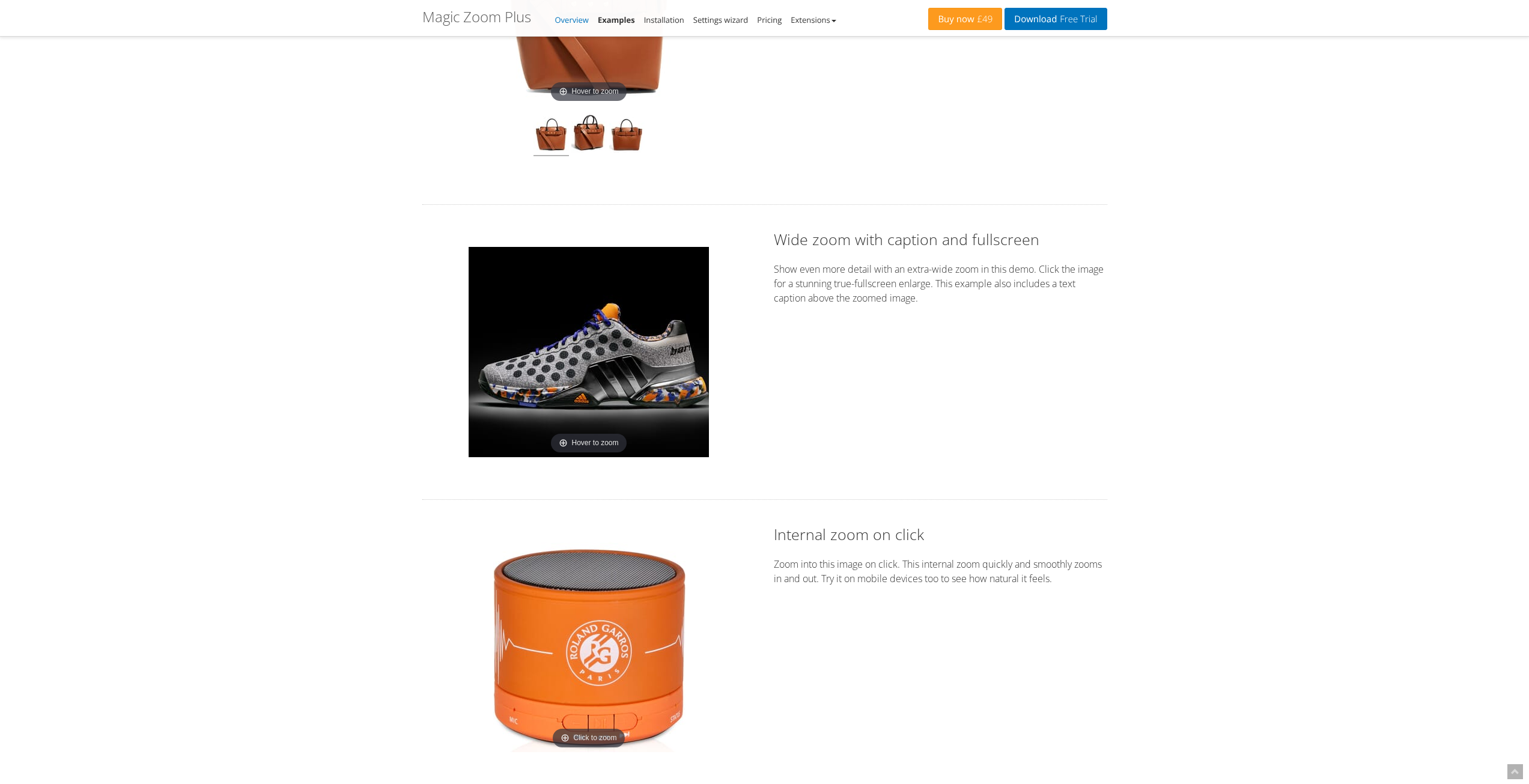
click at [567, 23] on link "Overview" at bounding box center [572, 20] width 33 height 11
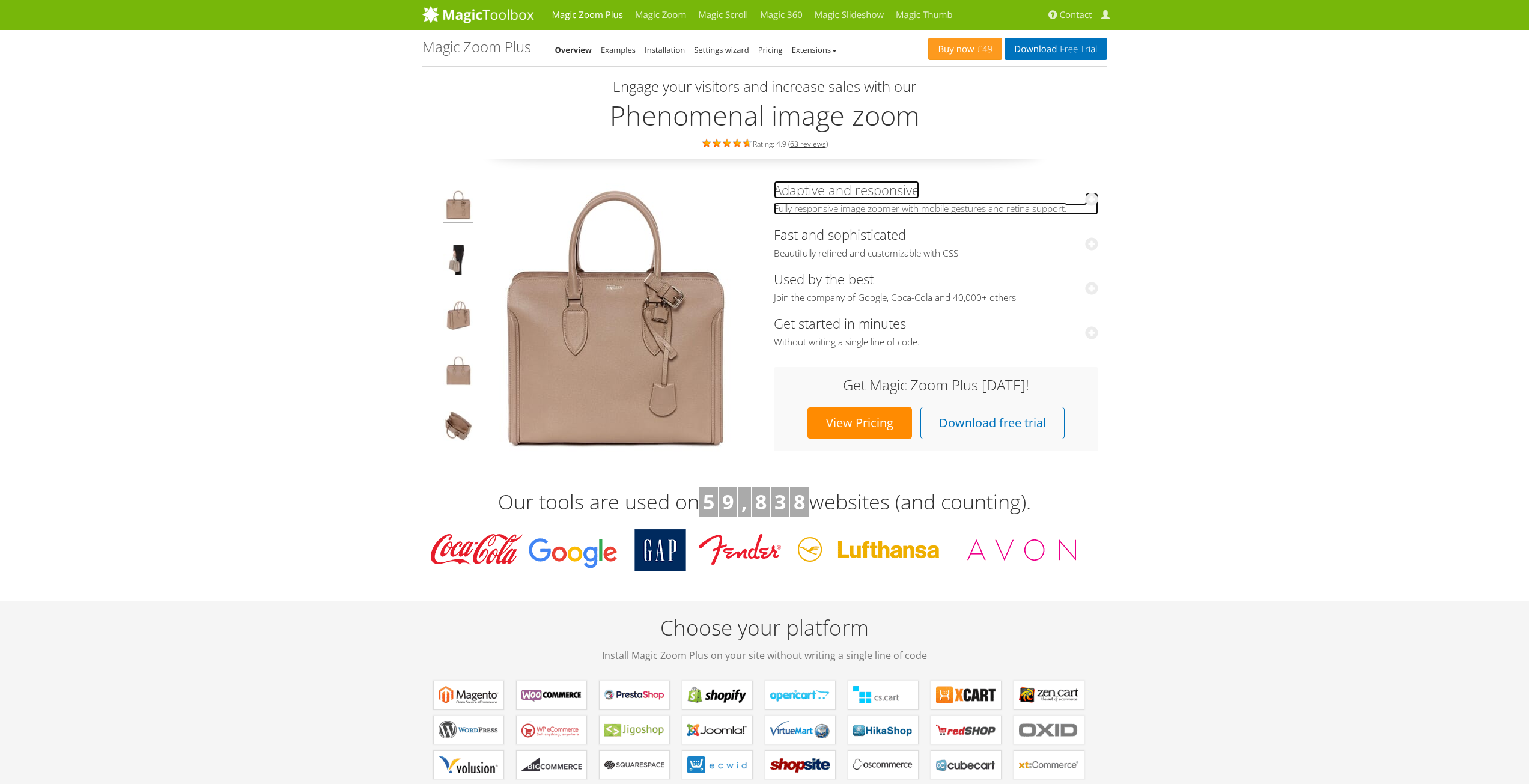
click at [1082, 203] on span "Fully responsive image zoomer with mobile gestures and retina support." at bounding box center [936, 209] width 324 height 12
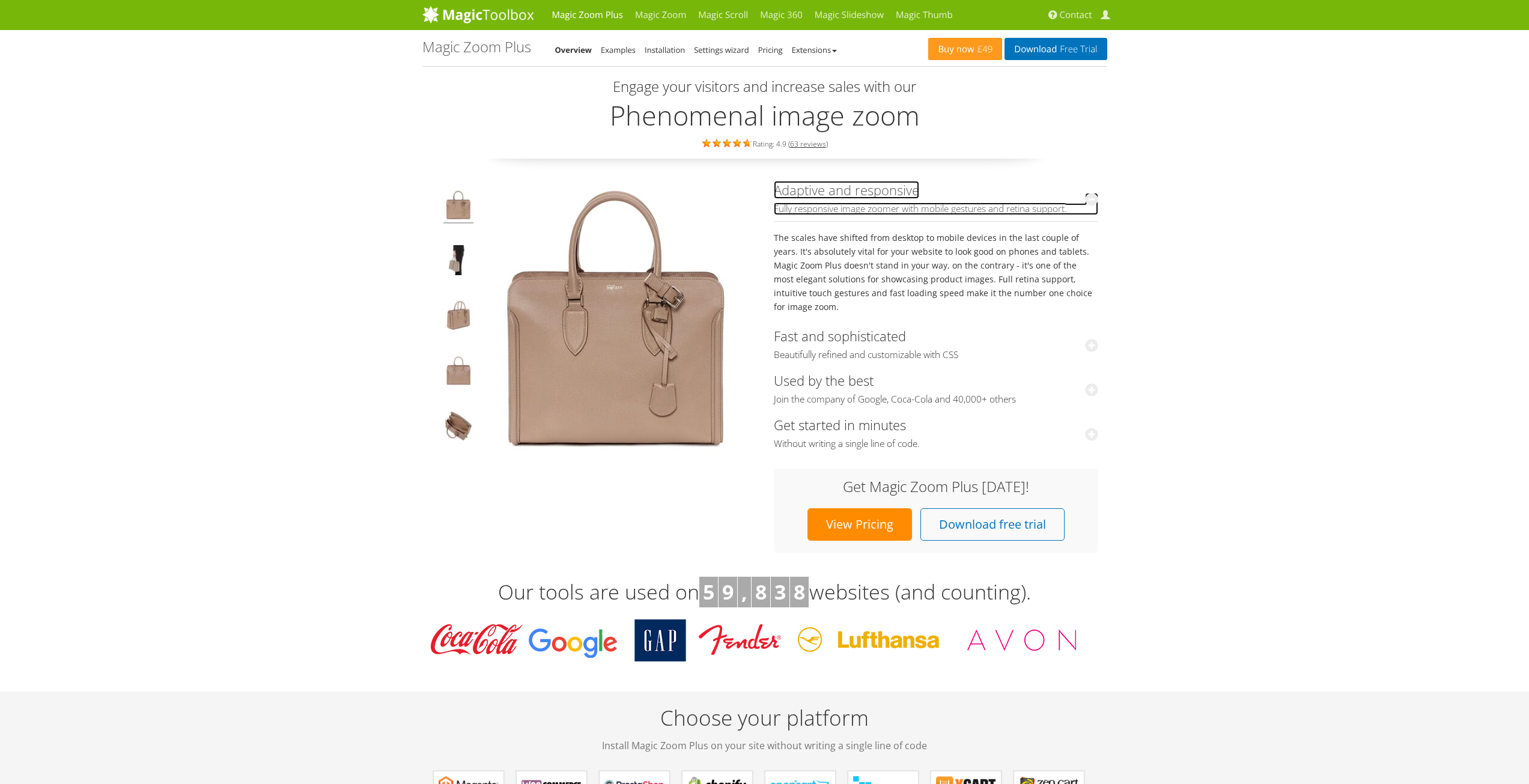
click at [1082, 203] on span "Fully responsive image zoomer with mobile gestures and retina support." at bounding box center [936, 209] width 324 height 12
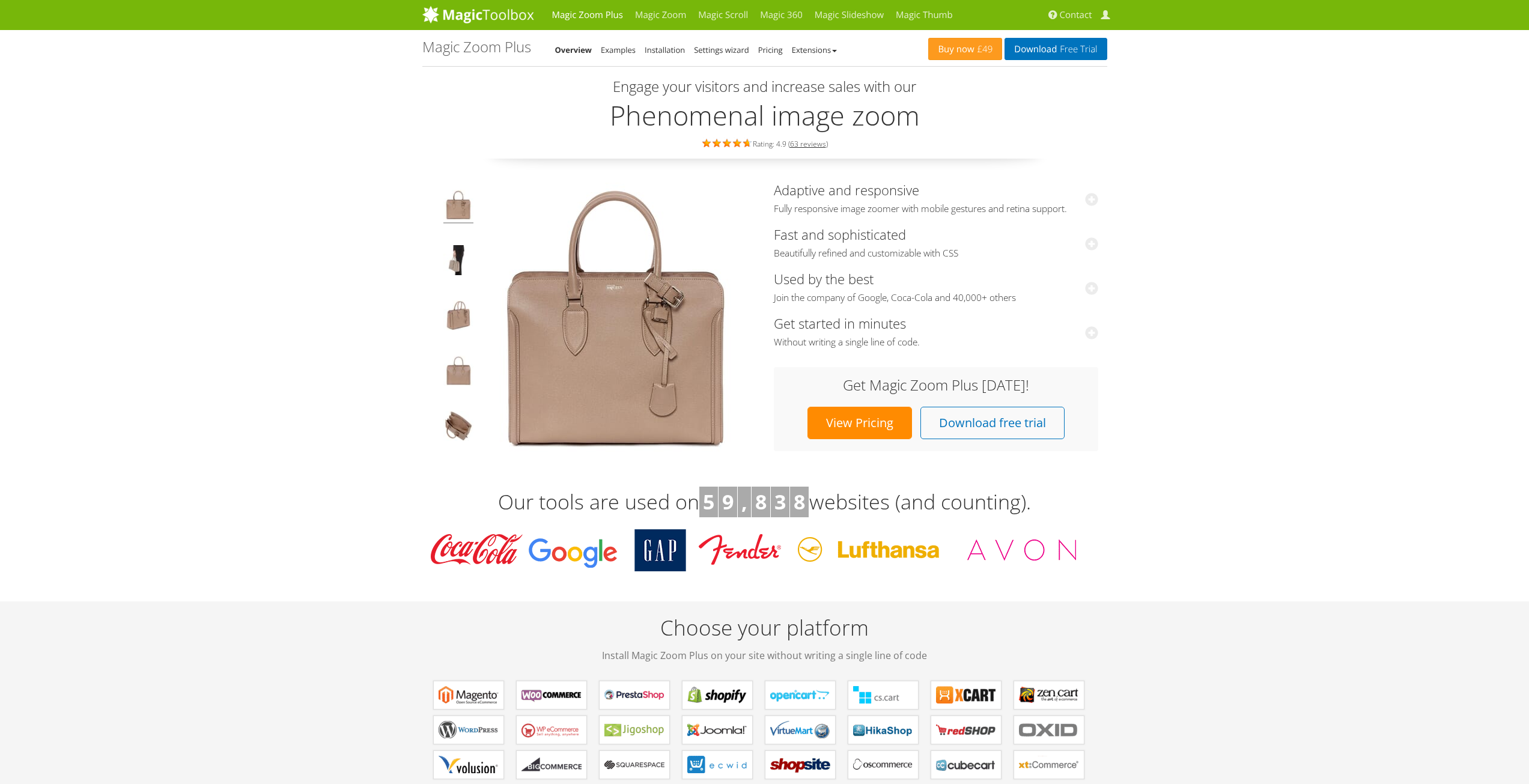
click at [1053, 239] on h3 "Fast and sophisticated Beautifully refined and customizable with CSS" at bounding box center [936, 243] width 324 height 44
click at [1094, 244] on icon at bounding box center [1092, 244] width 13 height 13
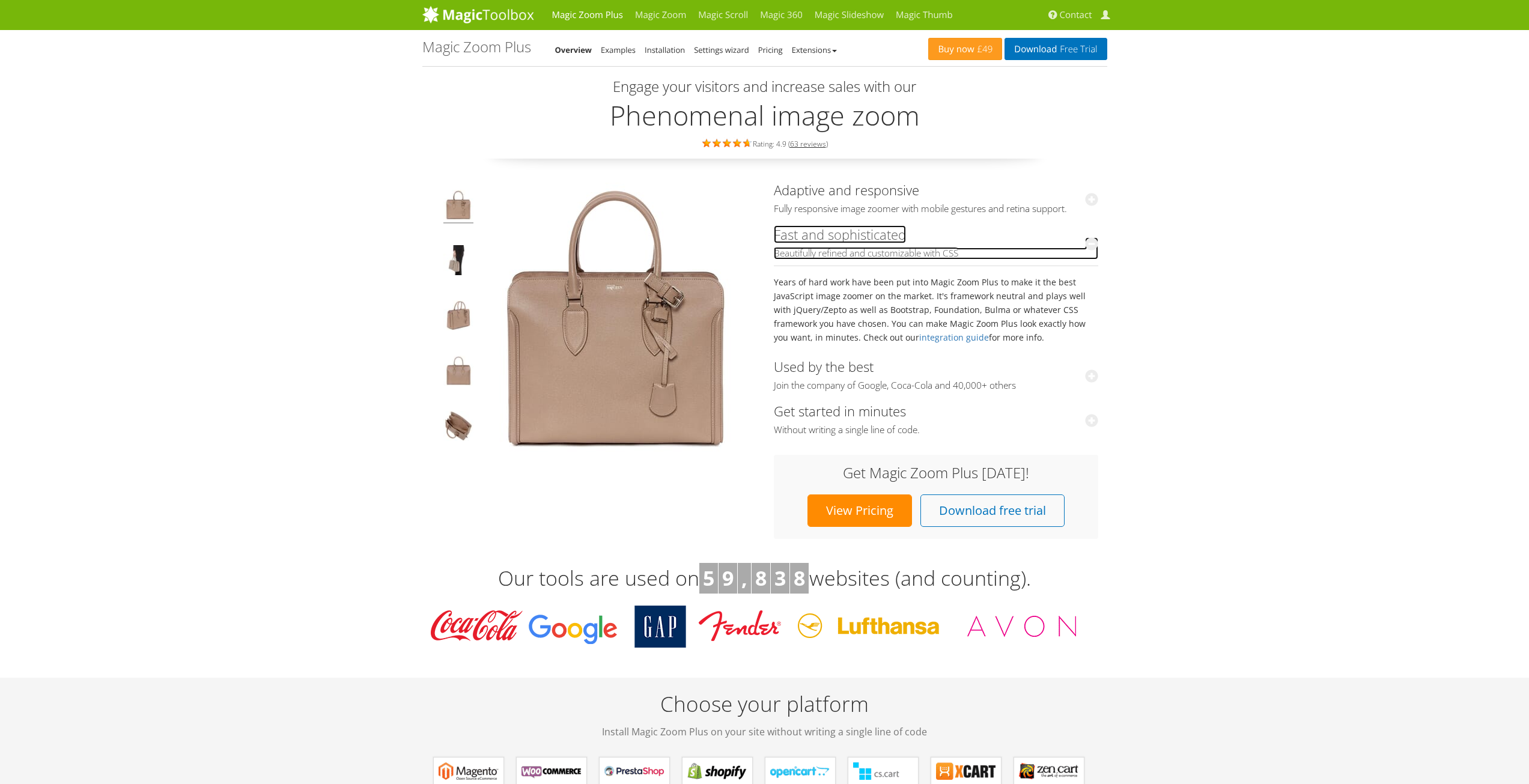
click at [1092, 244] on icon at bounding box center [1092, 244] width 13 height 13
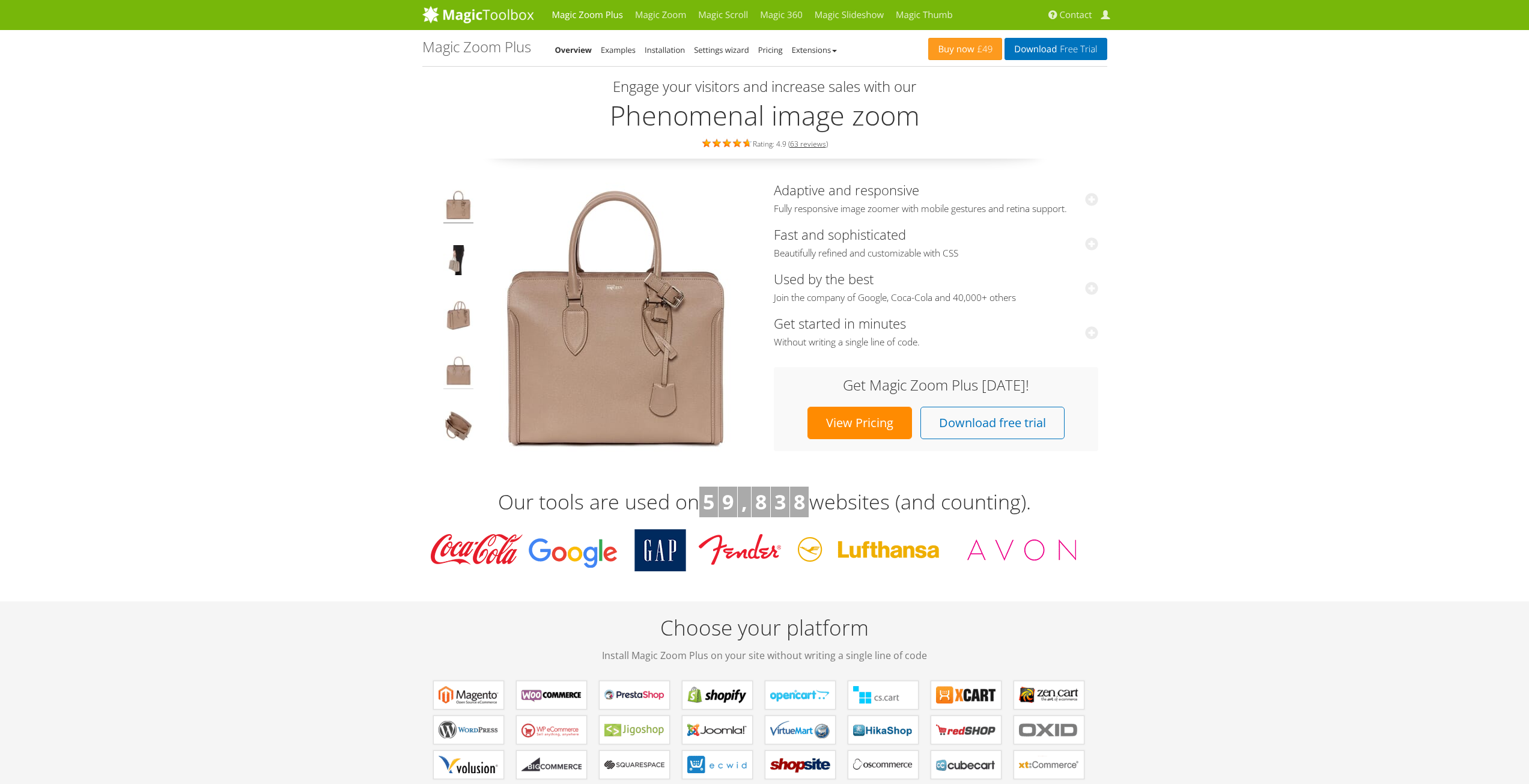
click at [468, 368] on img at bounding box center [458, 372] width 30 height 33
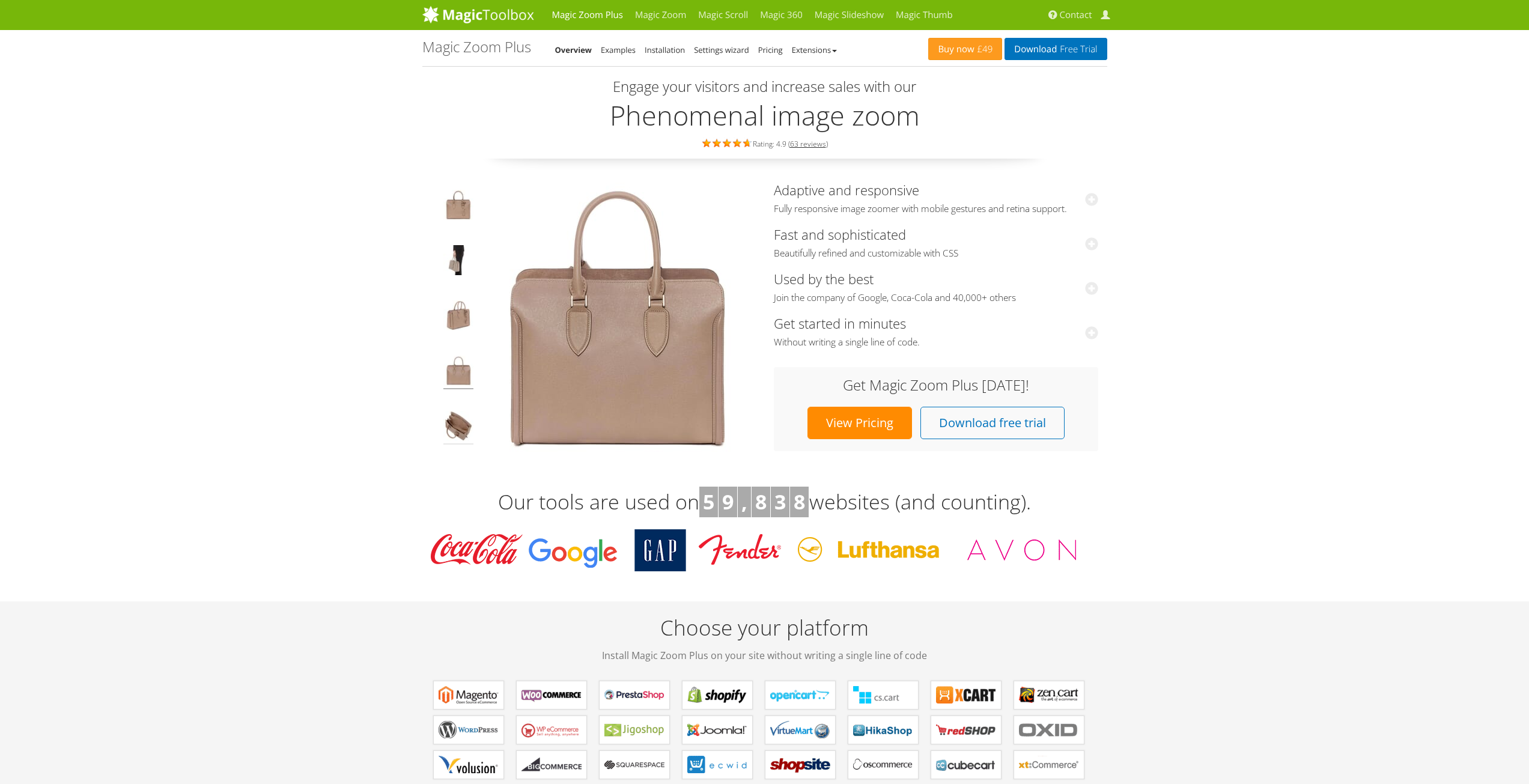
click at [451, 413] on img at bounding box center [458, 428] width 30 height 33
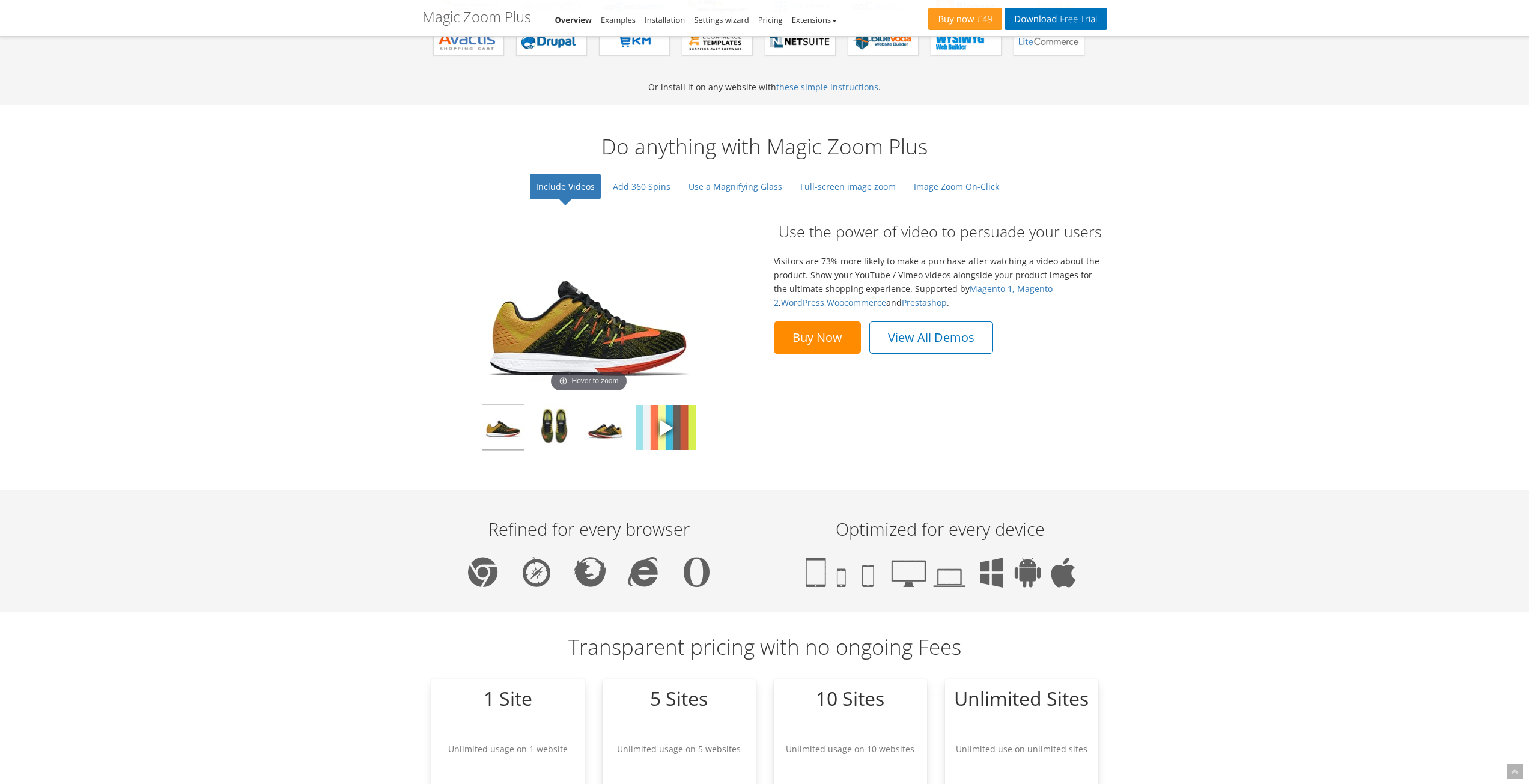
scroll to position [841, 0]
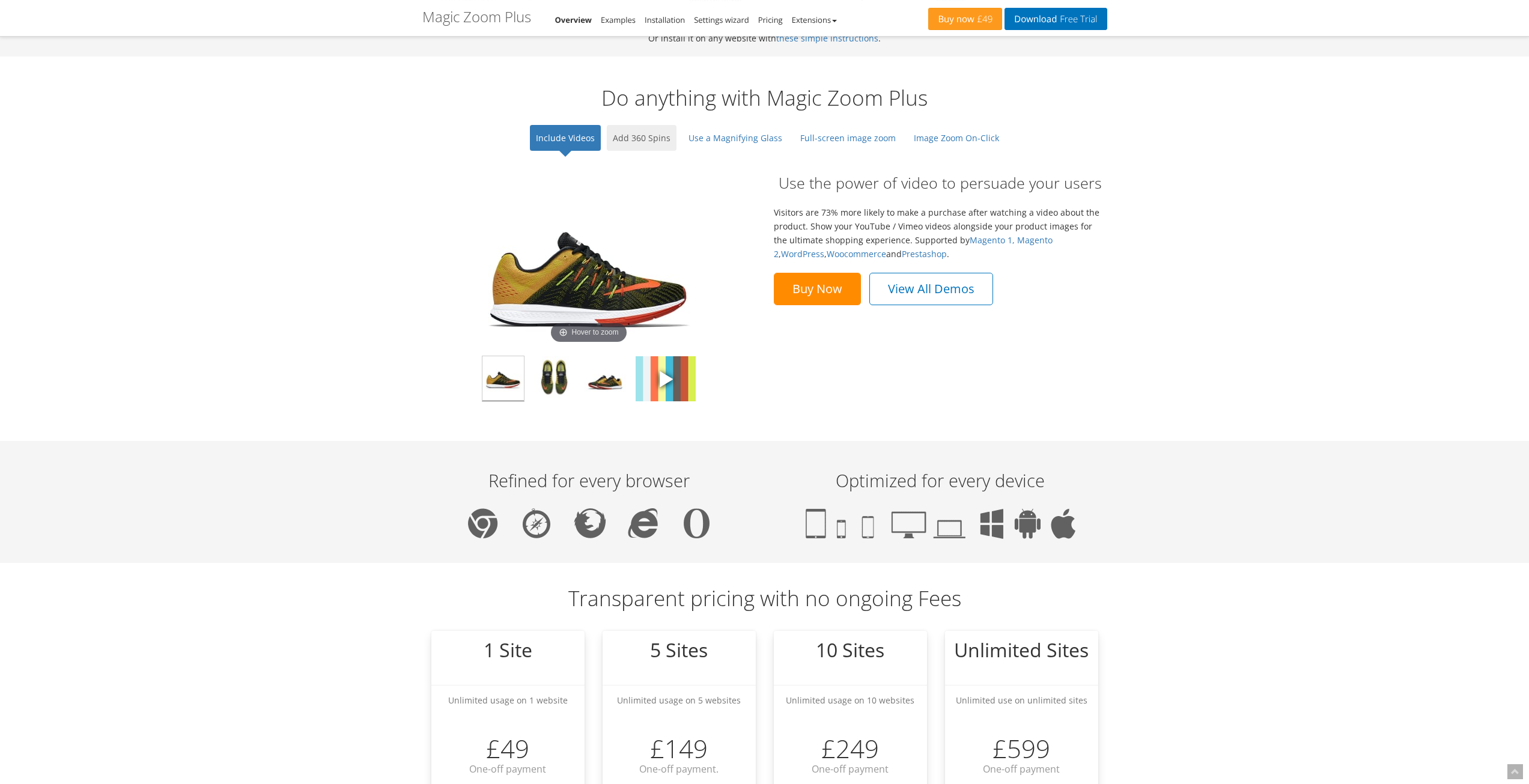
click at [651, 134] on link "Add 360 Spins" at bounding box center [642, 138] width 70 height 26
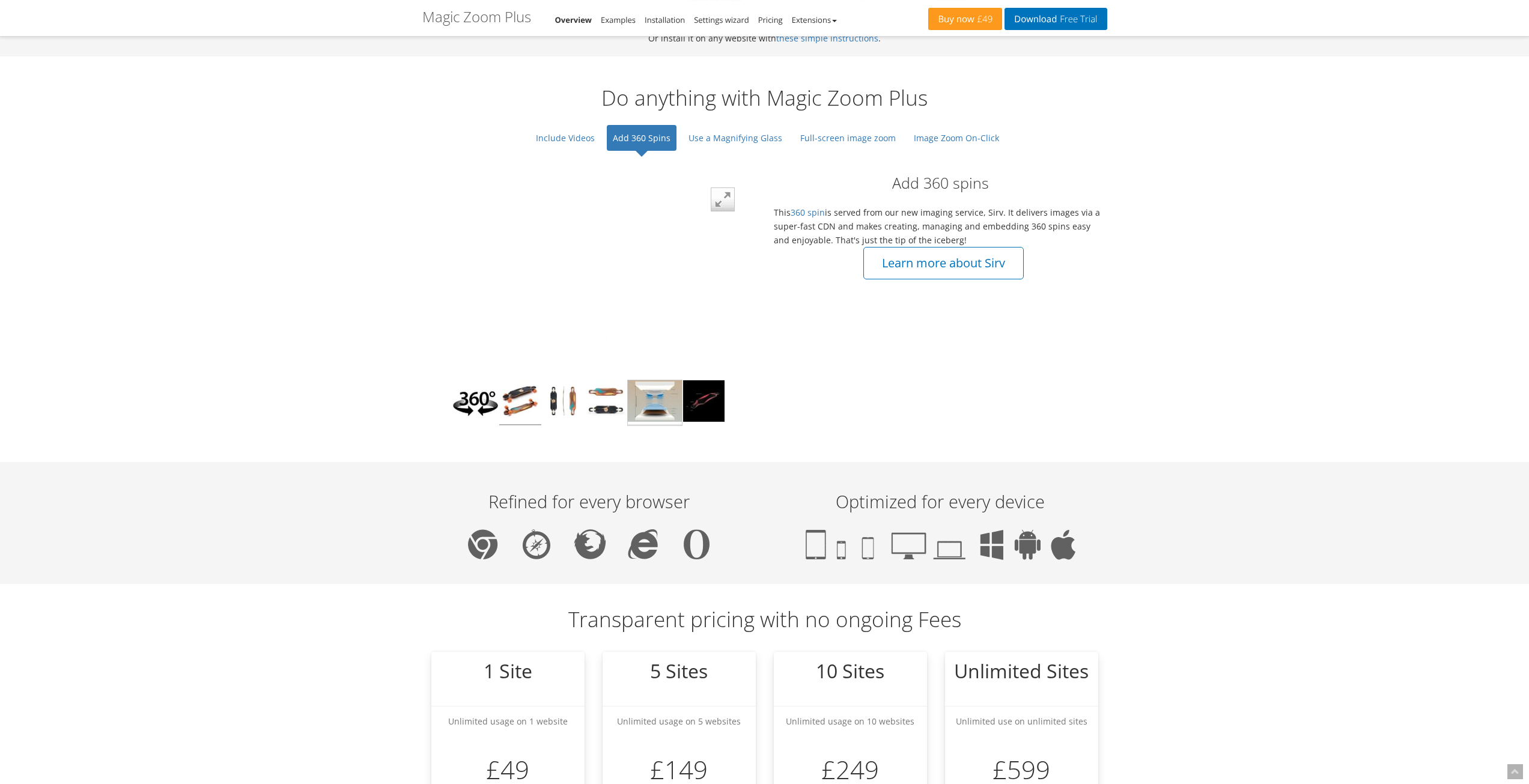
click at [648, 381] on img at bounding box center [655, 403] width 54 height 45
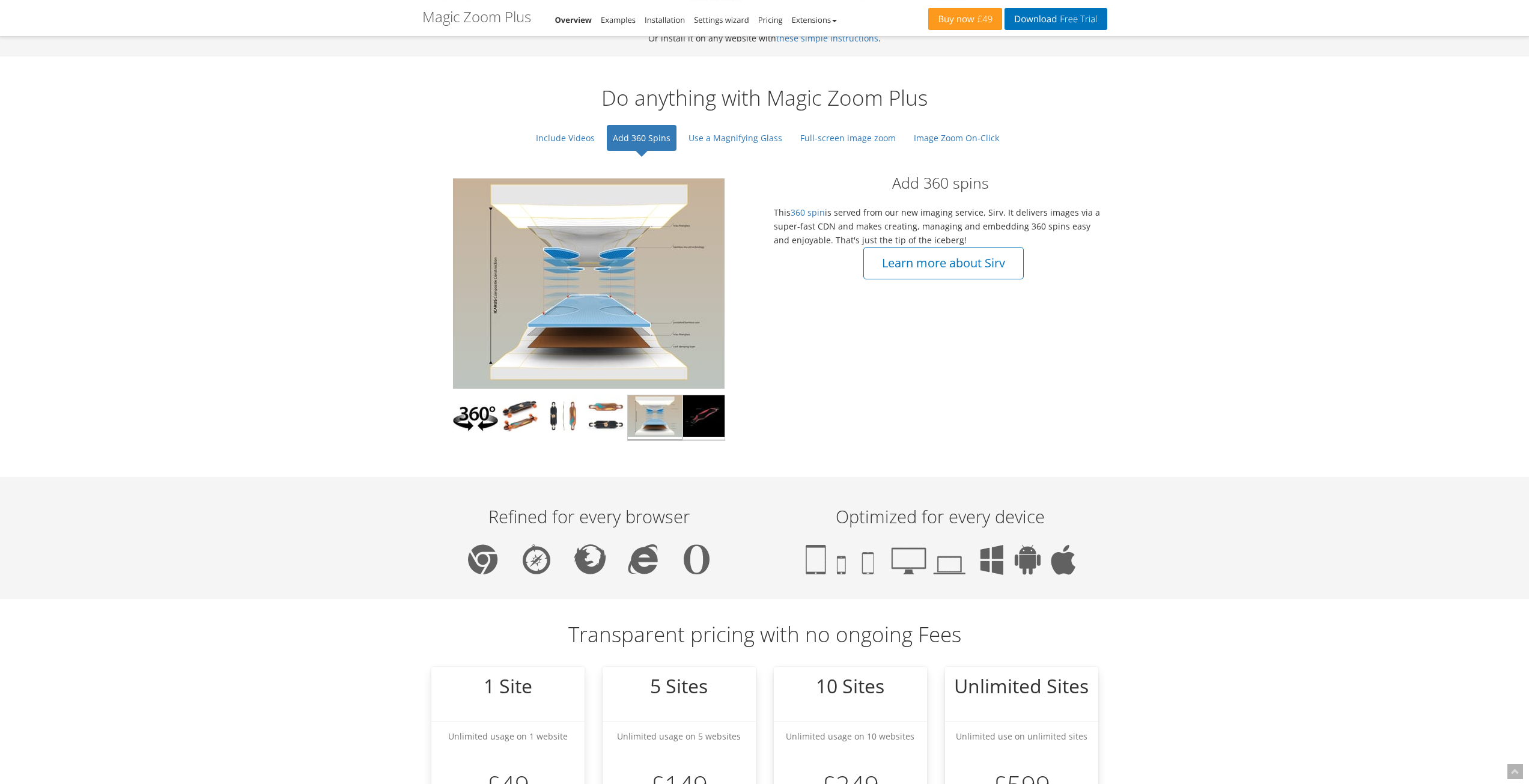
click at [710, 419] on img at bounding box center [703, 417] width 41 height 45
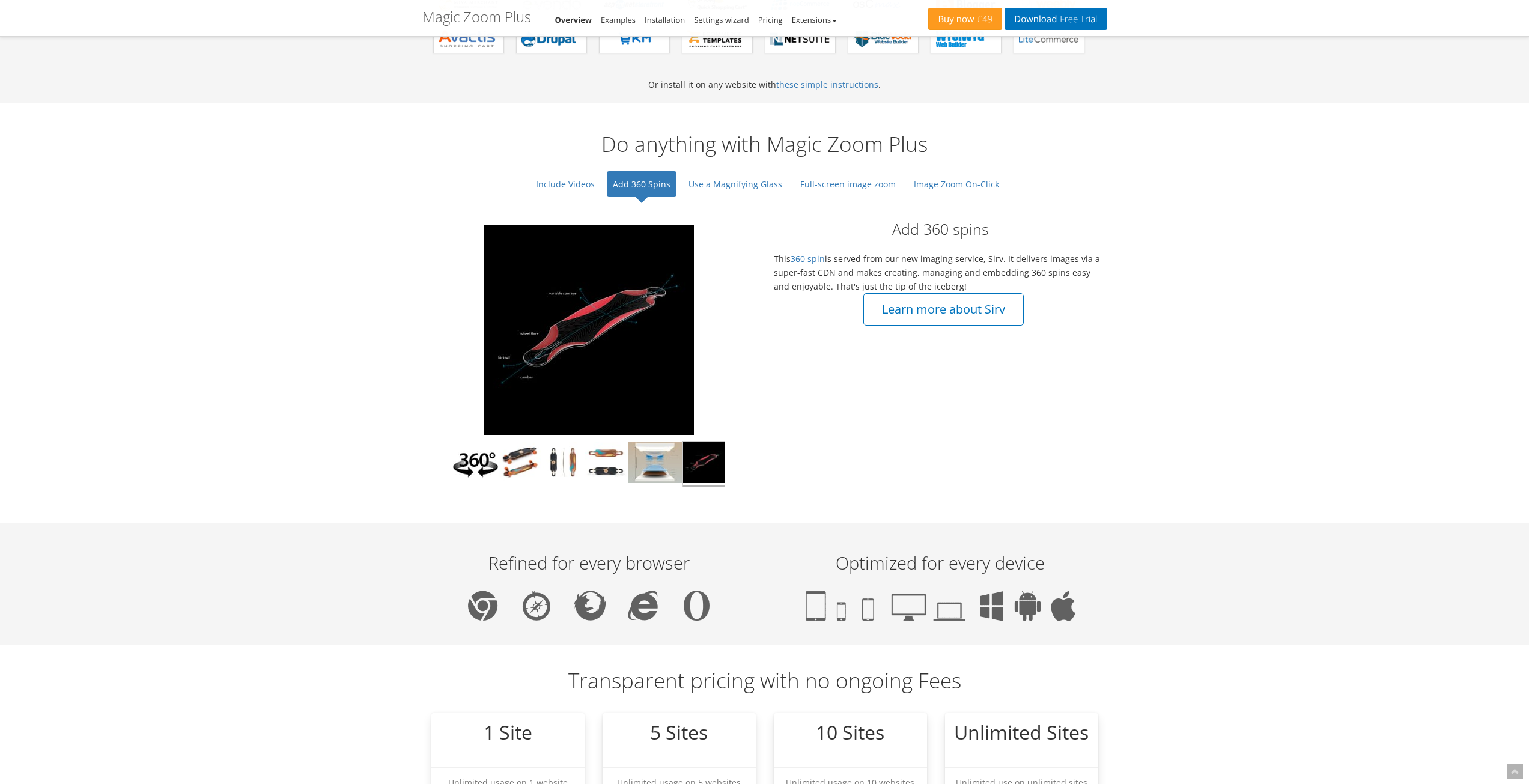
scroll to position [781, 0]
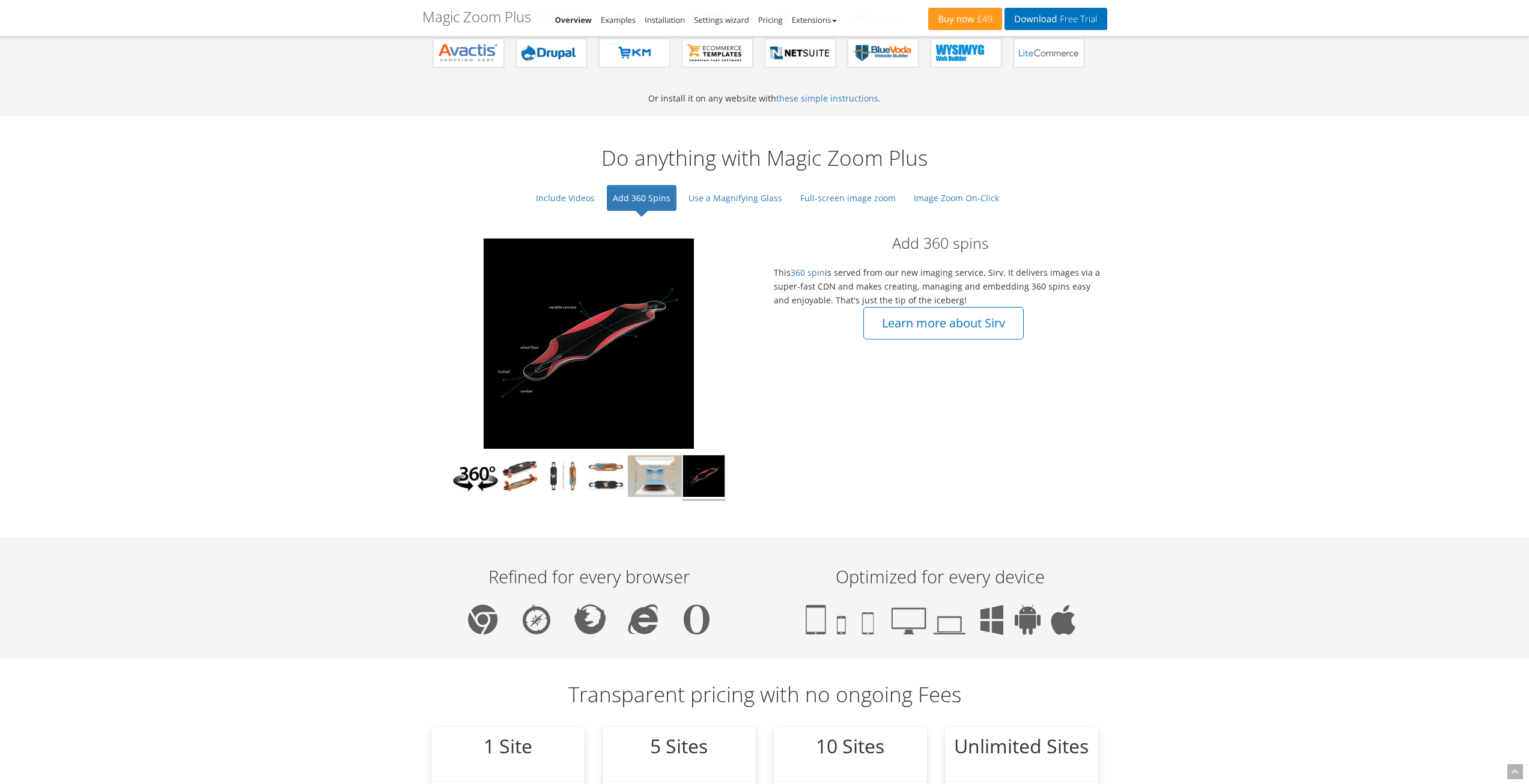
drag, startPoint x: 832, startPoint y: 273, endPoint x: 998, endPoint y: 294, distance: 167.3
click at [998, 294] on div "Add 360 spins This 360 spin is served from our new imaging service, Sirv. It de…" at bounding box center [940, 280] width 351 height 119
click at [975, 332] on button "Learn more about Sirv" at bounding box center [943, 323] width 161 height 33
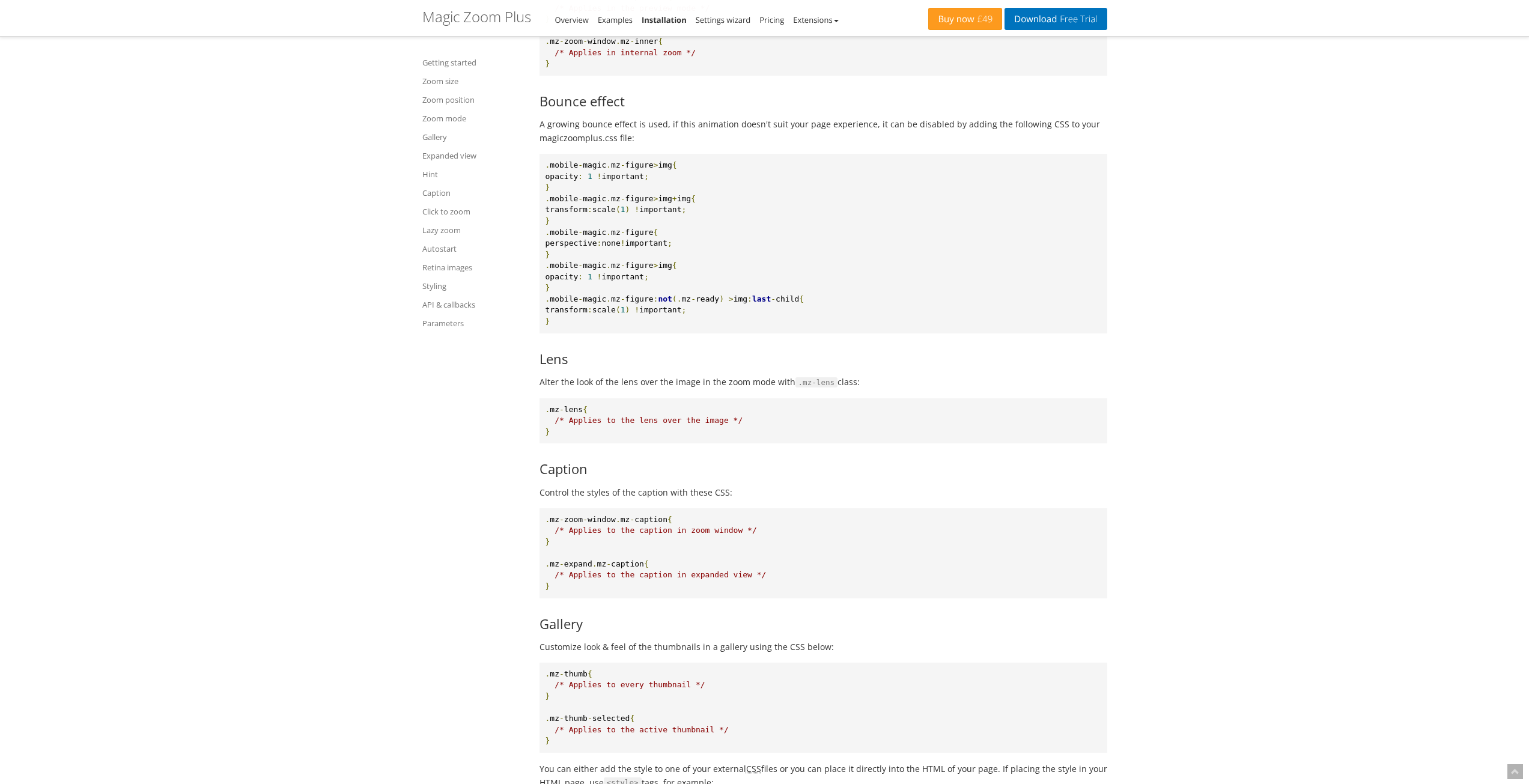
scroll to position [11711, 0]
